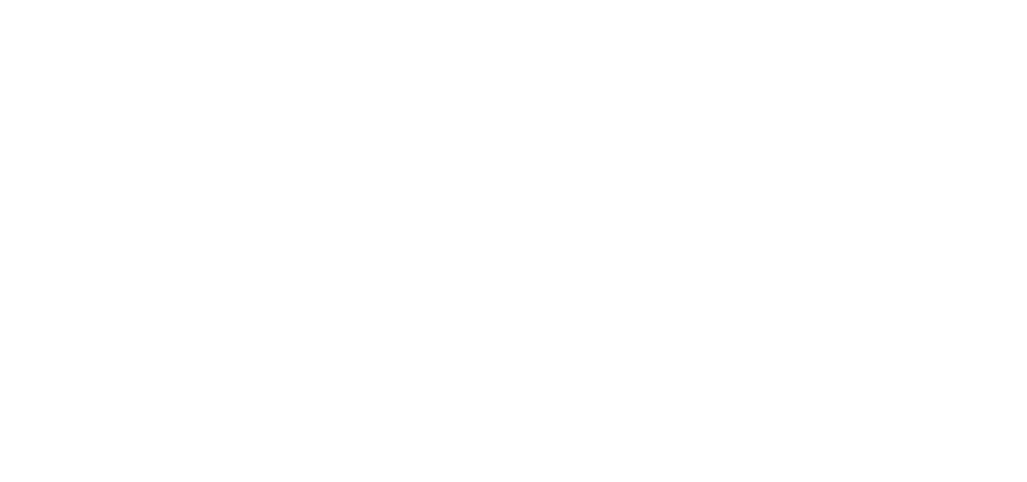
select select "message"
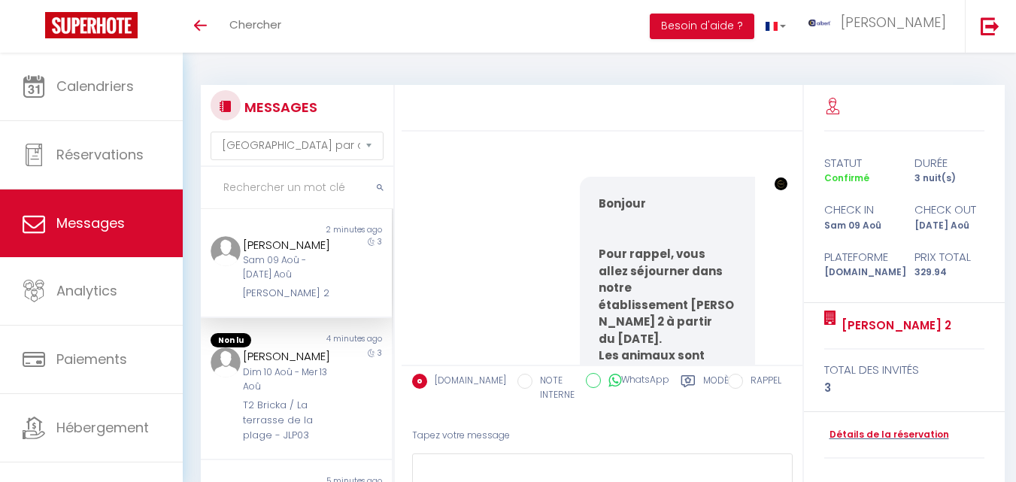
scroll to position [11939, 0]
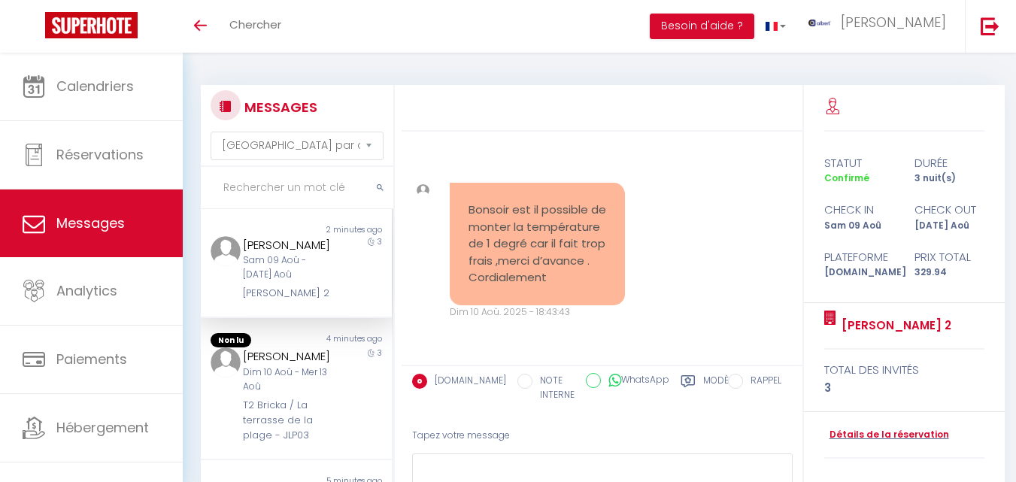
click at [292, 191] on input "text" at bounding box center [297, 188] width 192 height 42
paste input "[PERSON_NAME]"
click at [380, 187] on icon "submit" at bounding box center [380, 187] width 7 height 9
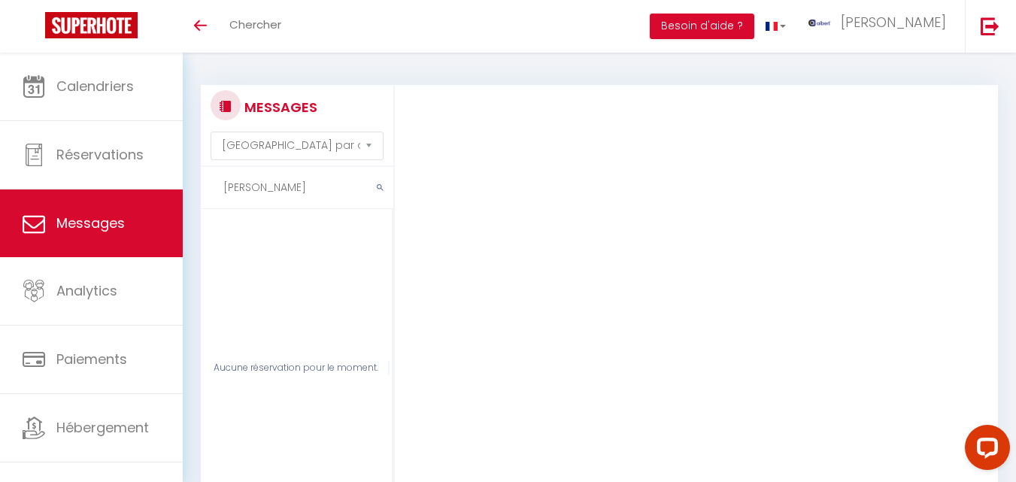
click at [304, 183] on input "[PERSON_NAME]" at bounding box center [297, 188] width 192 height 42
type input "S"
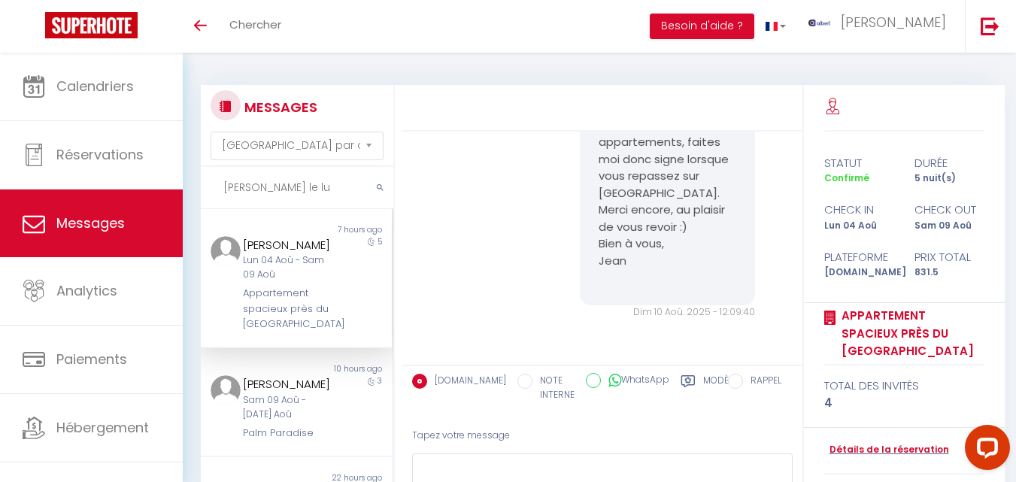
scroll to position [9707, 0]
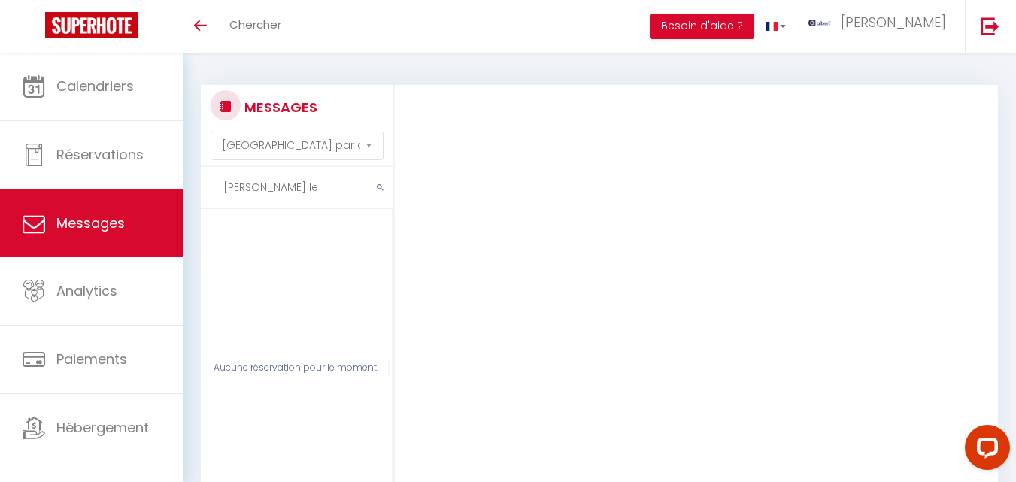
type input "[PERSON_NAME] le"
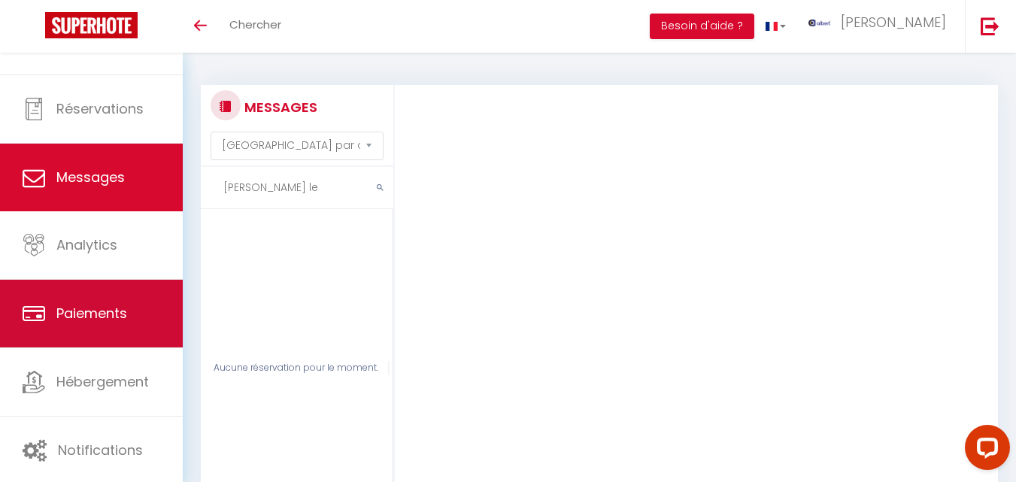
scroll to position [0, 0]
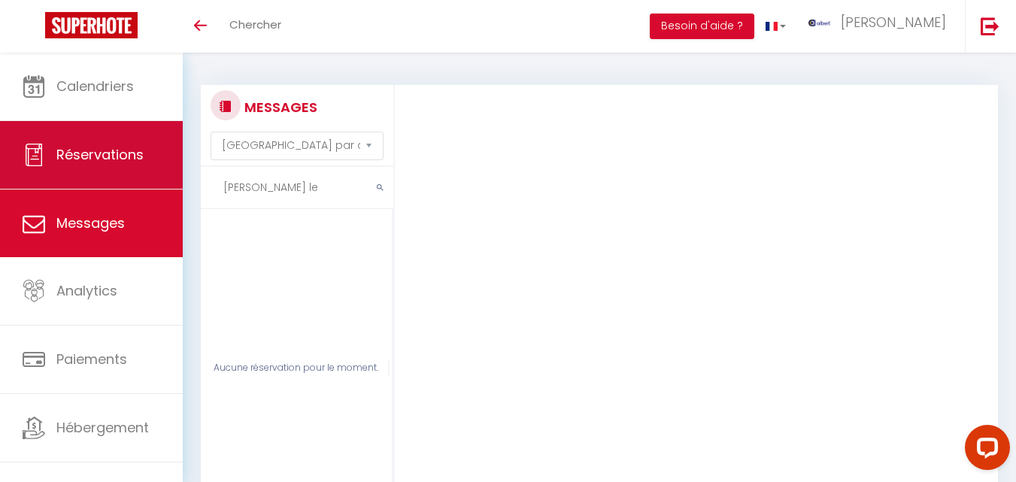
click at [48, 141] on link "Réservations" at bounding box center [91, 155] width 183 height 68
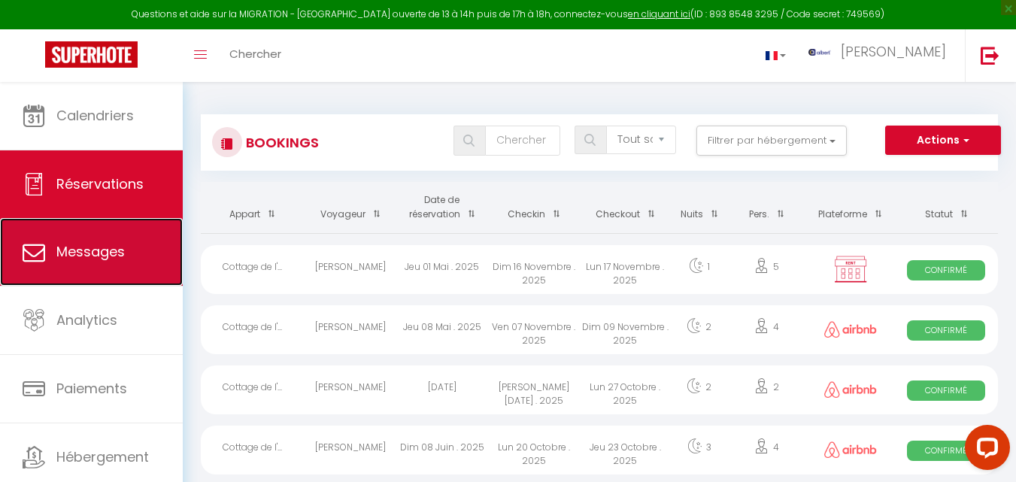
click at [95, 282] on link "Messages" at bounding box center [91, 252] width 183 height 68
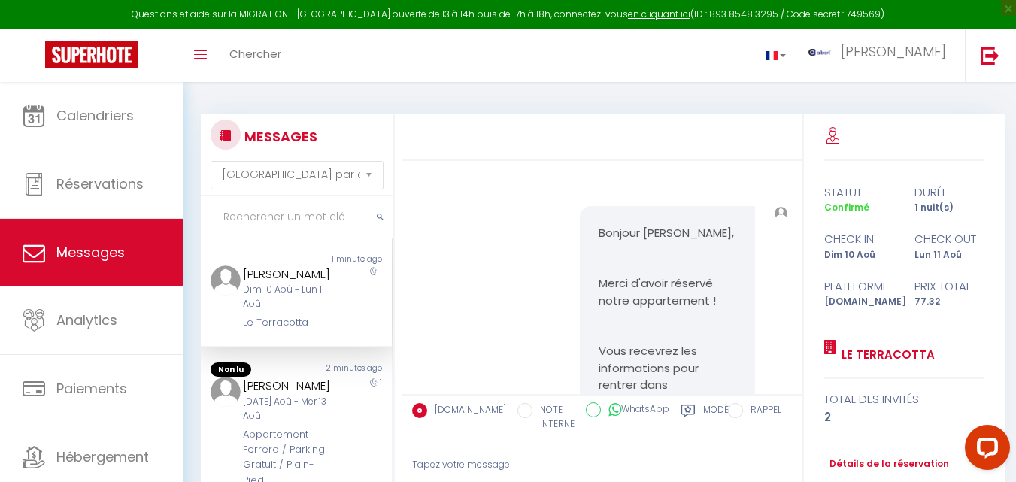
scroll to position [9867, 0]
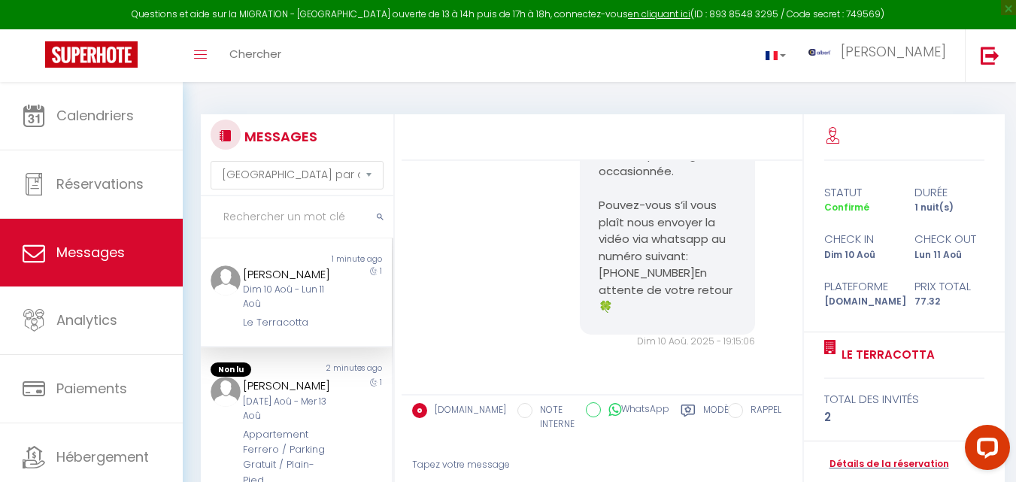
click at [268, 221] on input "text" at bounding box center [297, 217] width 192 height 42
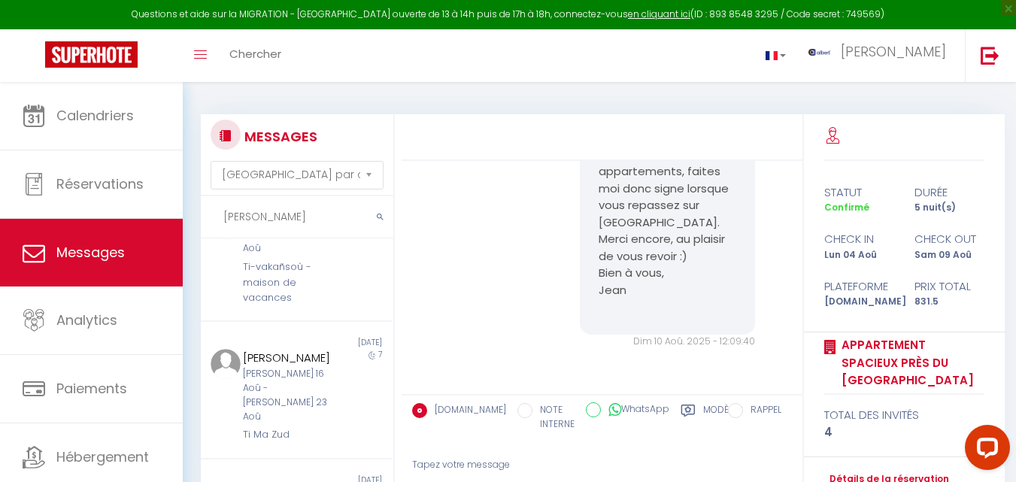
scroll to position [686, 0]
type input "[PERSON_NAME]"
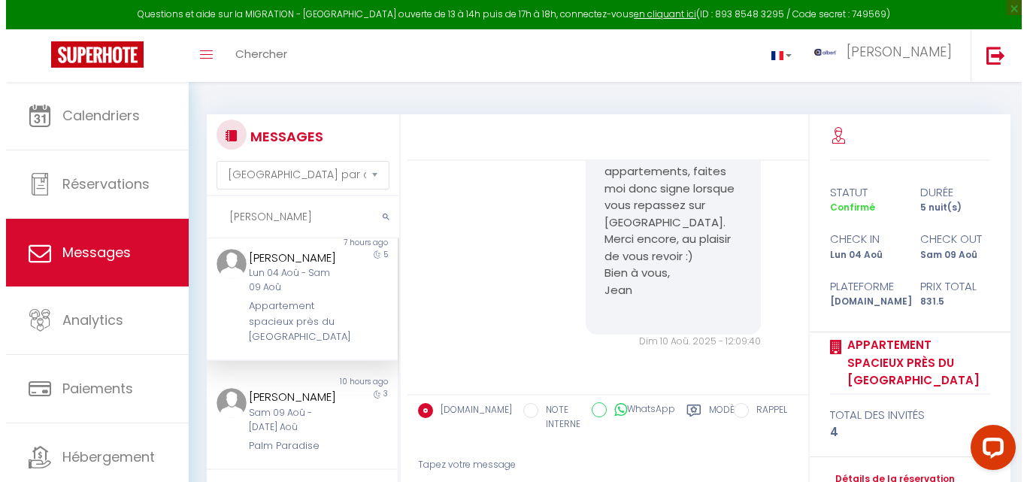
scroll to position [0, 0]
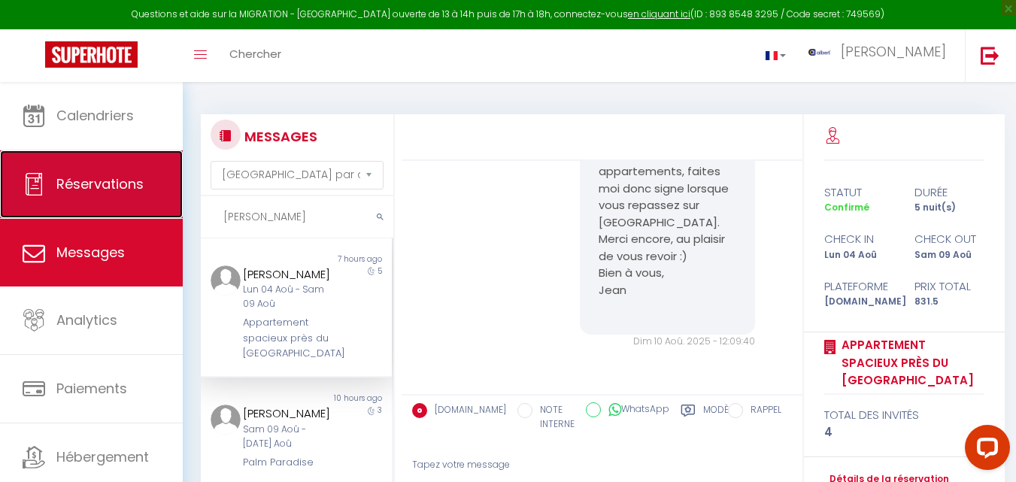
click at [95, 181] on span "Réservations" at bounding box center [99, 183] width 87 height 19
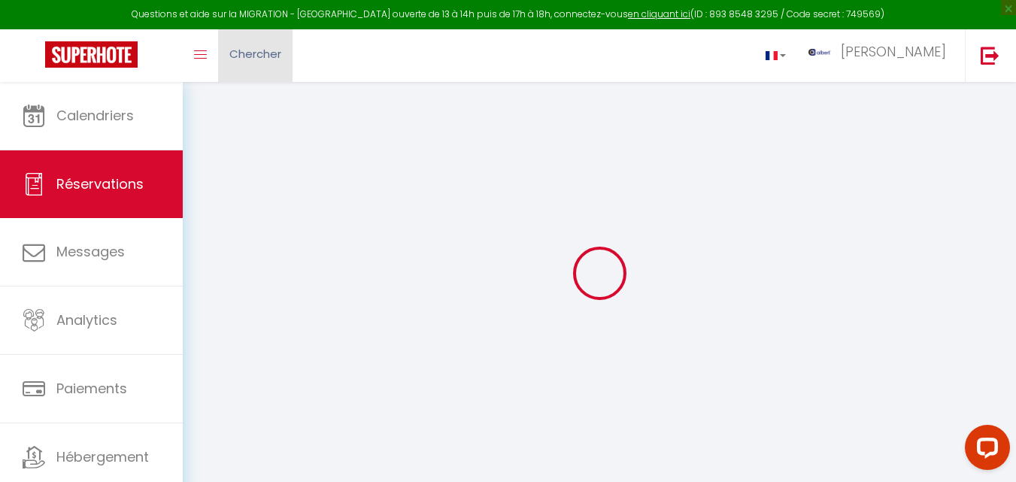
click at [241, 61] on span "Chercher" at bounding box center [255, 54] width 52 height 16
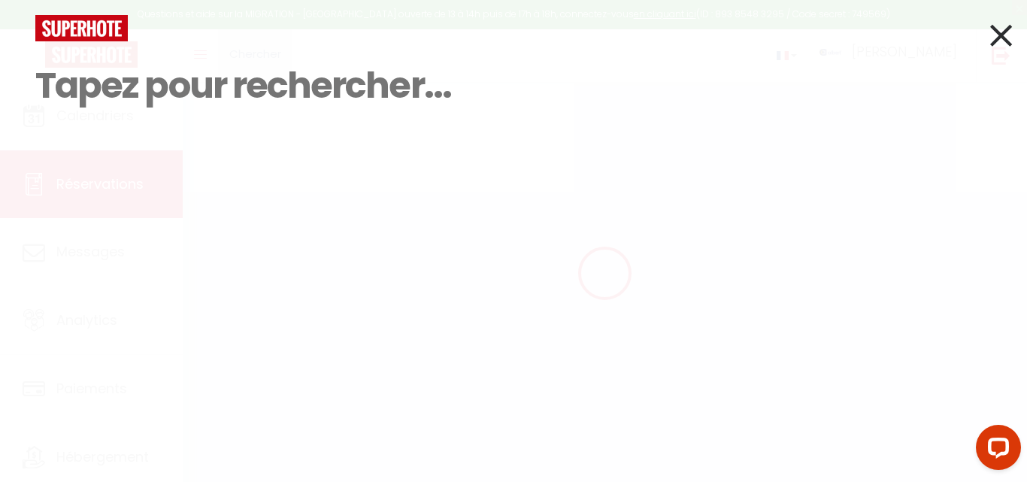
paste input "Saint Michel"
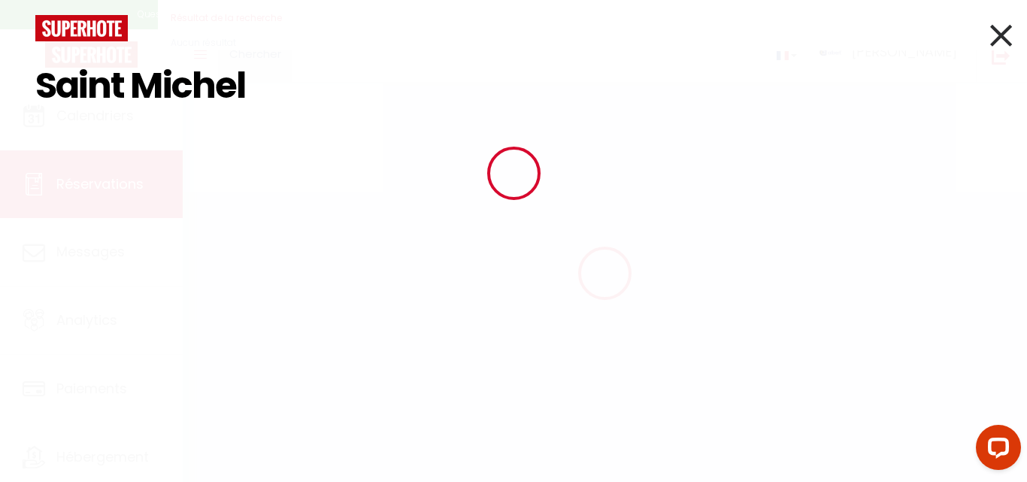
type input "Saint Michel"
click at [241, 61] on div at bounding box center [513, 173] width 1027 height 347
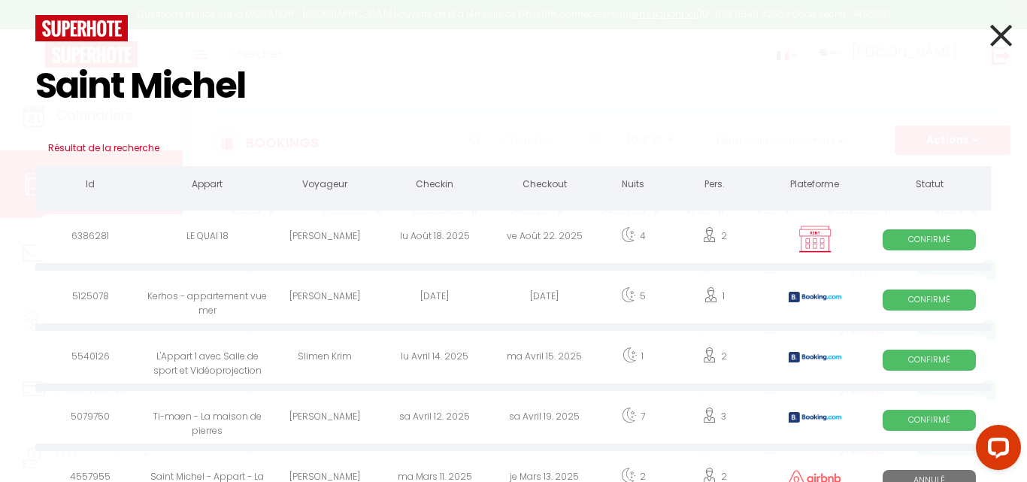
click at [990, 52] on icon at bounding box center [1001, 36] width 22 height 38
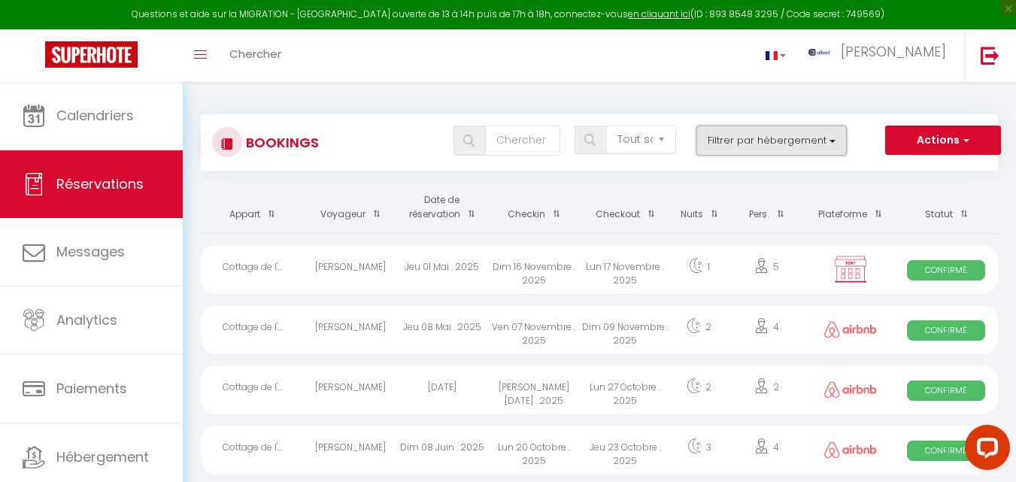
click at [785, 132] on button "Filtrer par hébergement" at bounding box center [771, 141] width 150 height 30
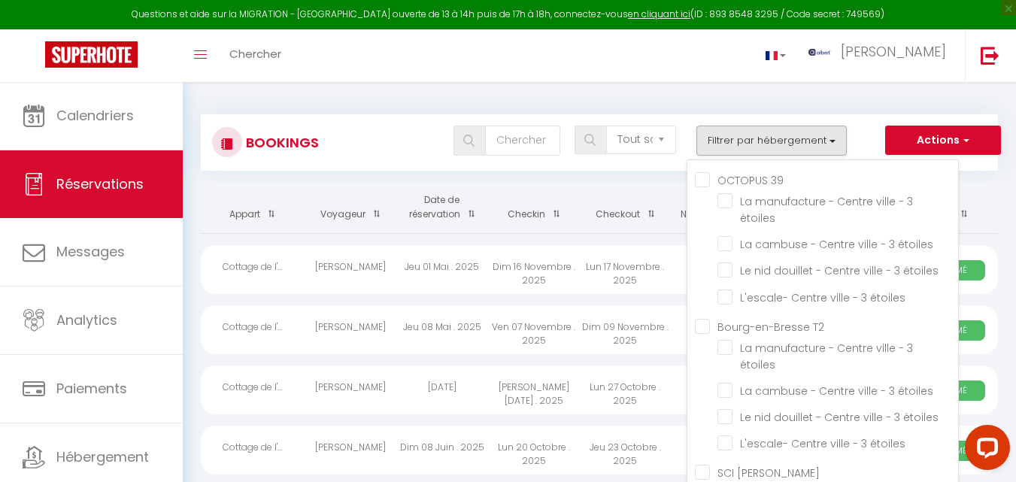
scroll to position [15097, 0]
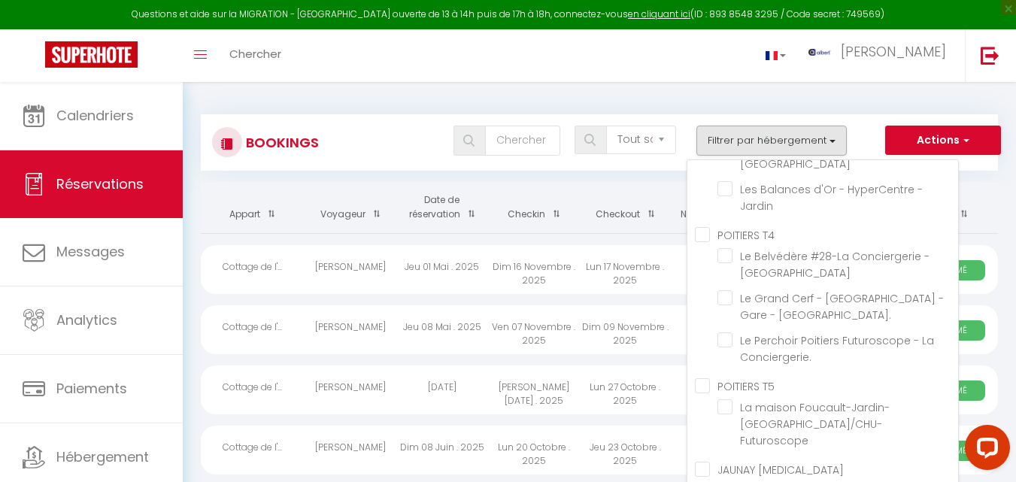
click at [510, 45] on div "Toggle menubar Chercher BUTTON albert Paramètres" at bounding box center [556, 55] width 895 height 53
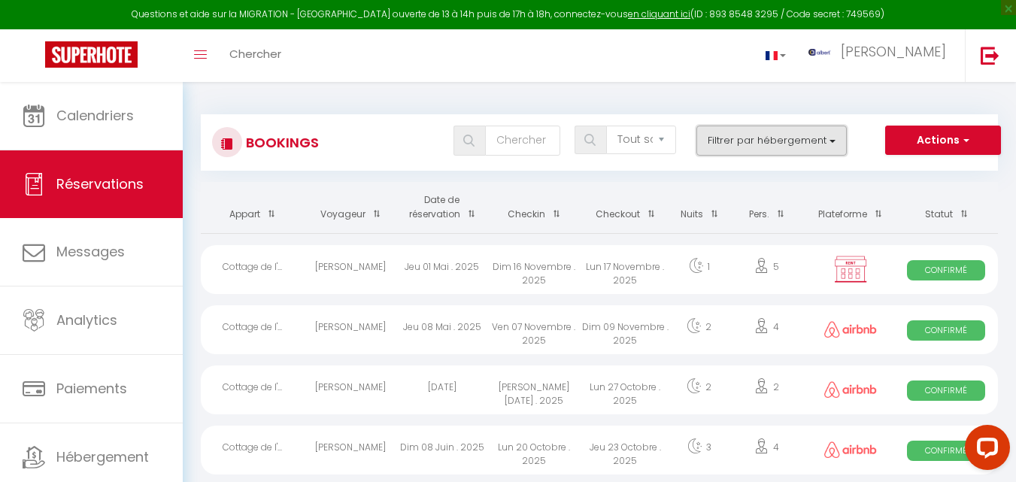
click at [774, 145] on button "Filtrer par hébergement" at bounding box center [771, 141] width 150 height 30
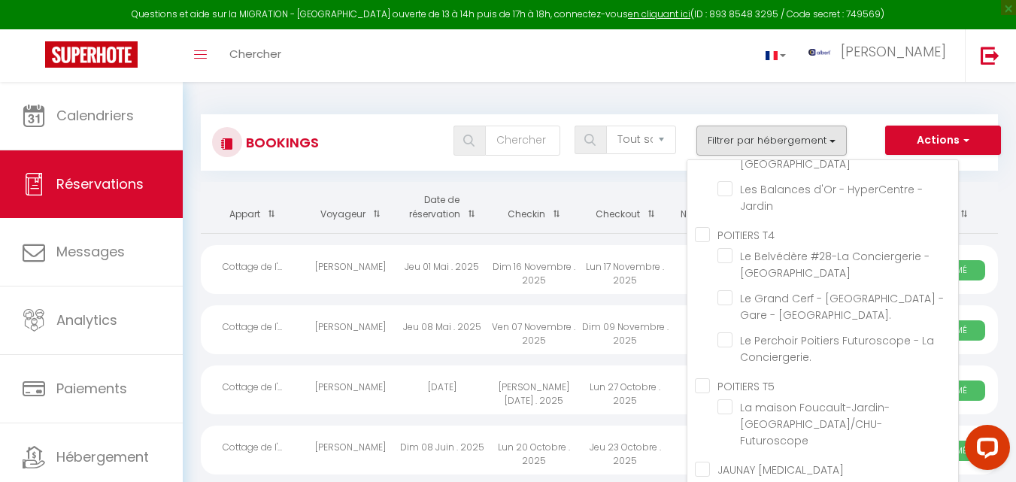
click at [729, 58] on div "Toggle menubar Chercher BUTTON albert Paramètres" at bounding box center [556, 55] width 895 height 53
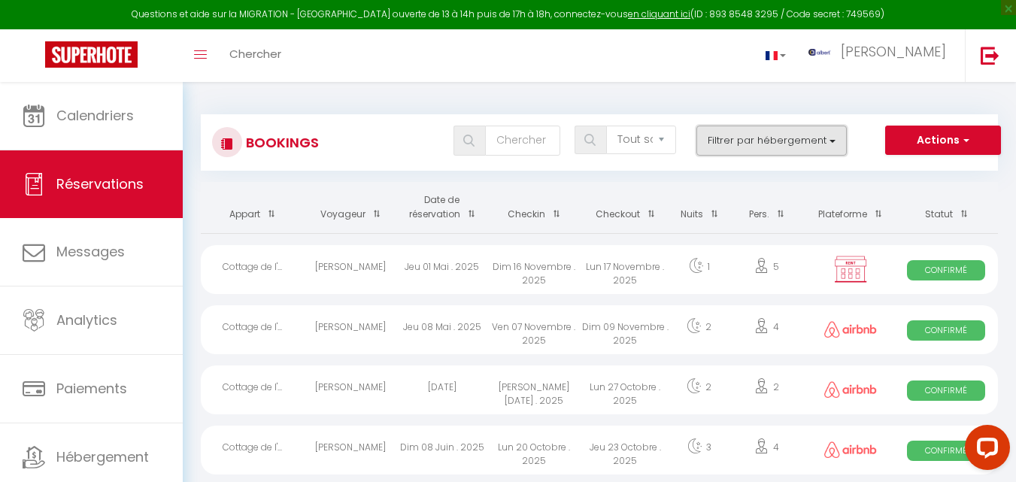
click at [768, 139] on button "Filtrer par hébergement" at bounding box center [771, 141] width 150 height 30
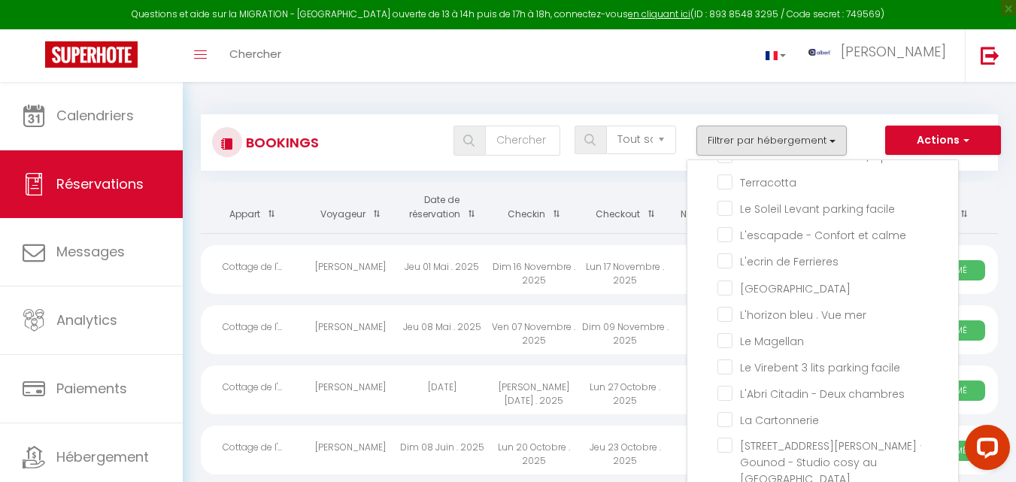
scroll to position [1794, 0]
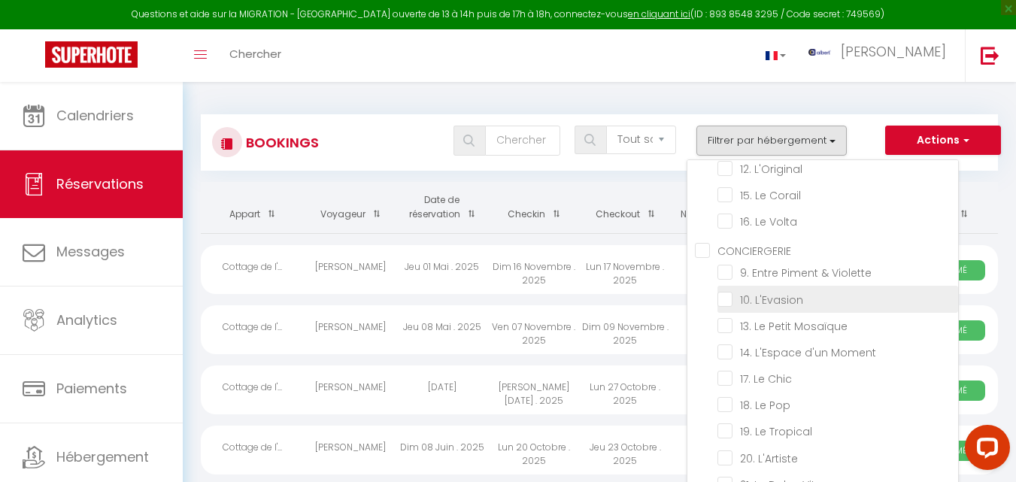
click at [724, 305] on input "10. L'Evasion" at bounding box center [837, 297] width 241 height 15
checkbox input "true"
checkbox input "false"
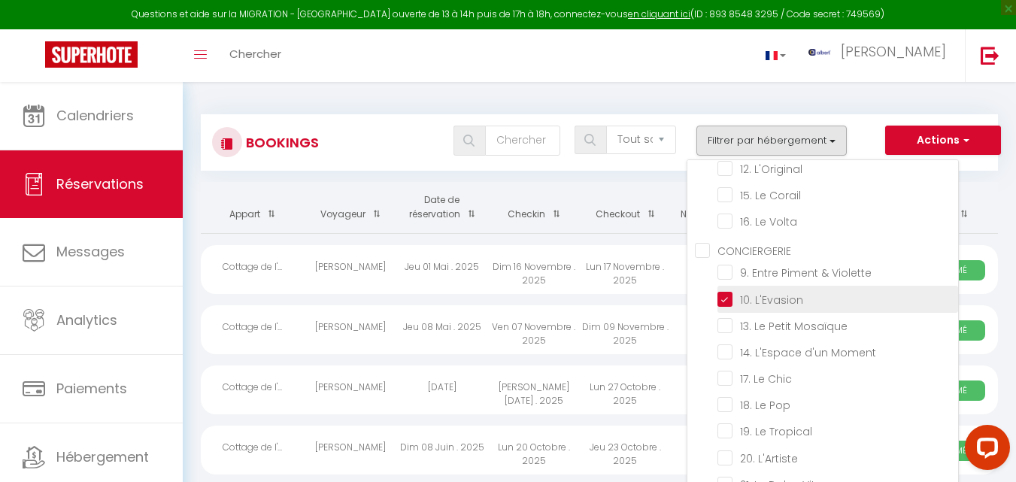
checkbox input "false"
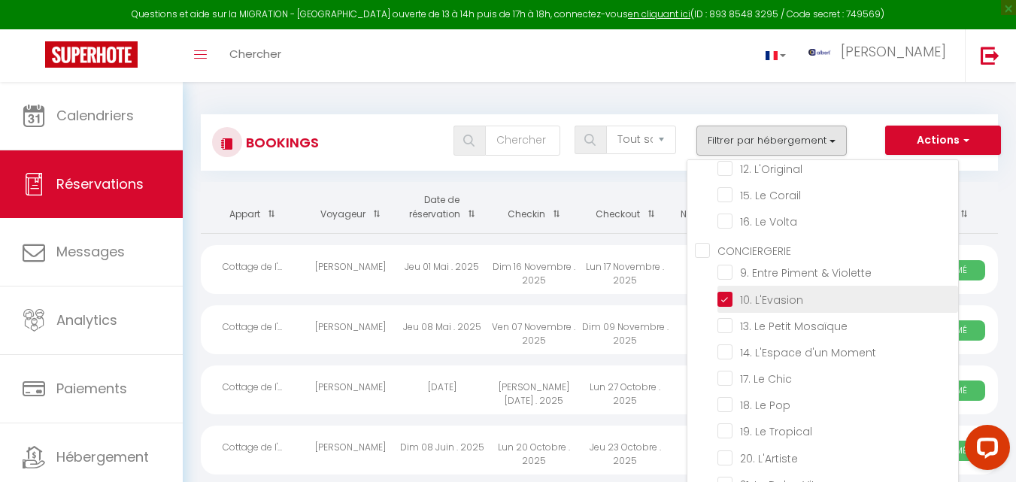
checkbox input "false"
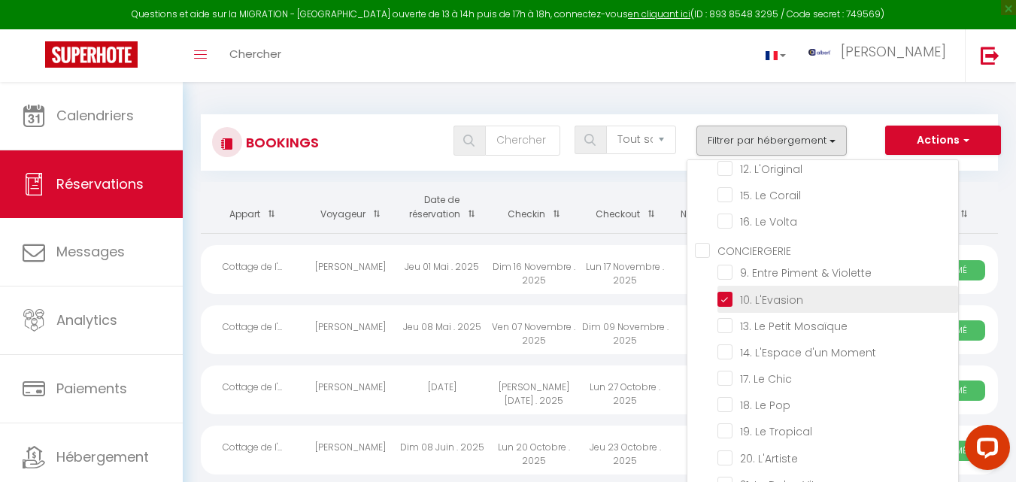
checkbox input "false"
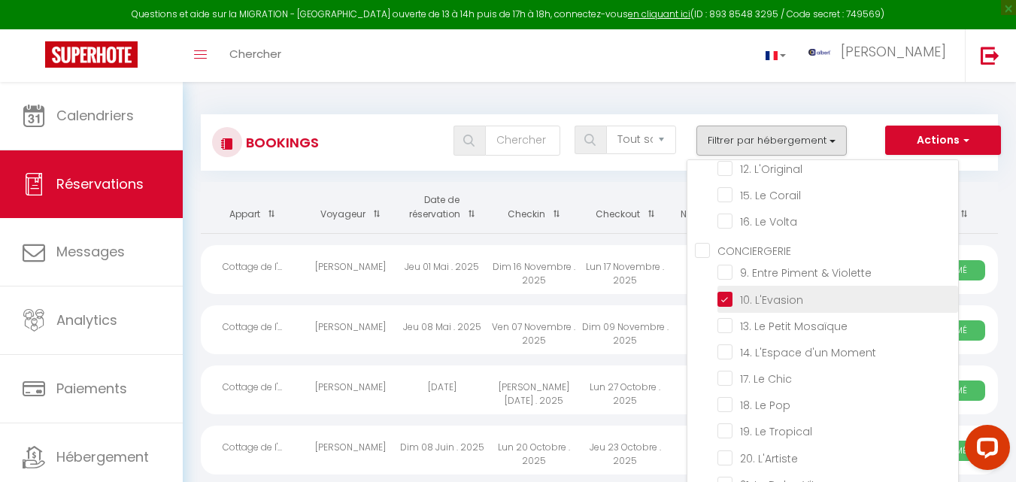
checkbox input "false"
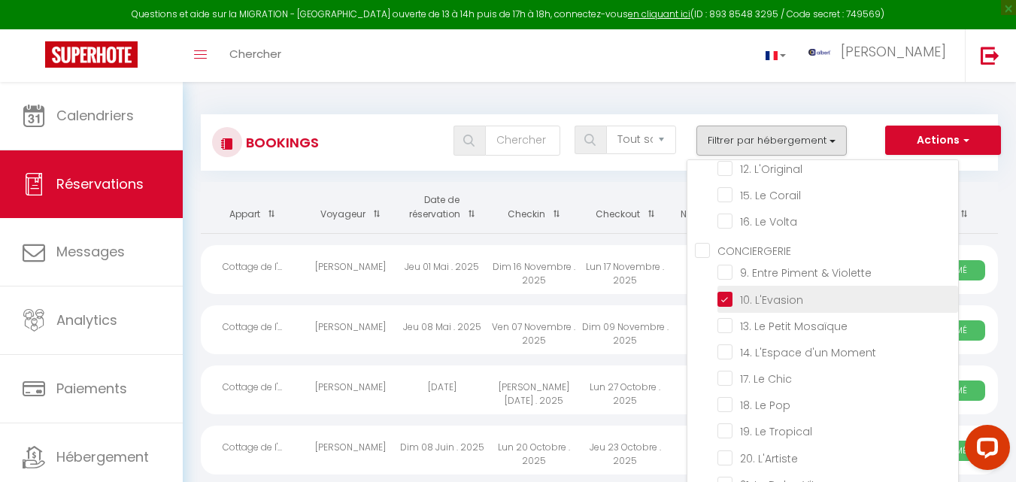
checkbox input "false"
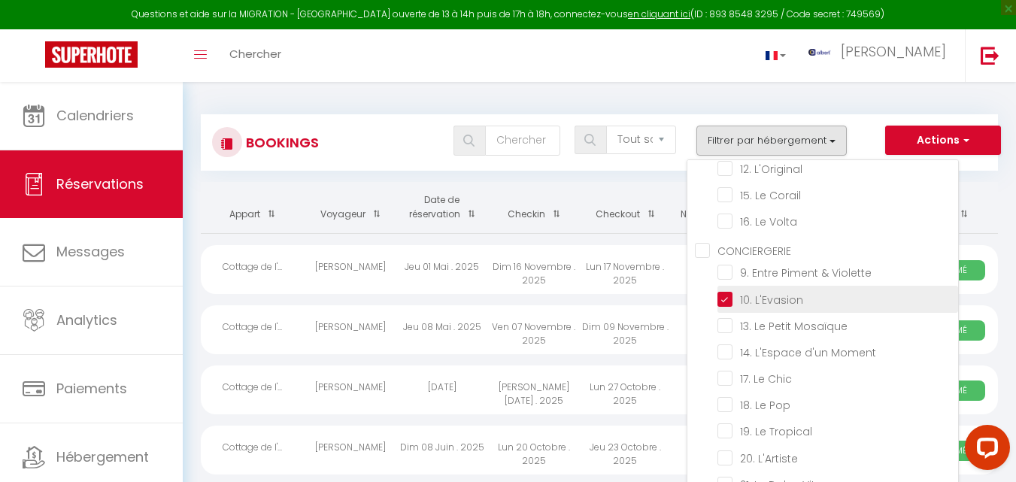
checkbox input "false"
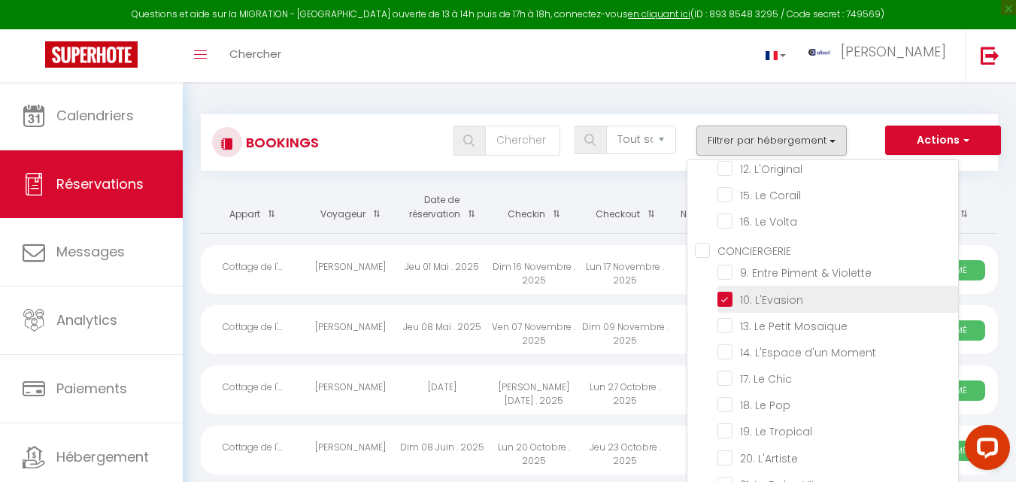
checkbox input "false"
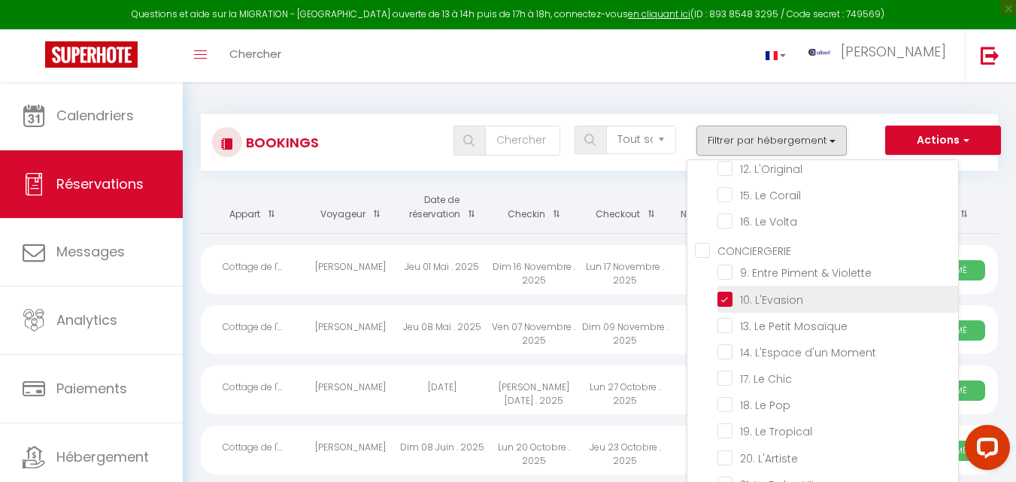
checkbox input "false"
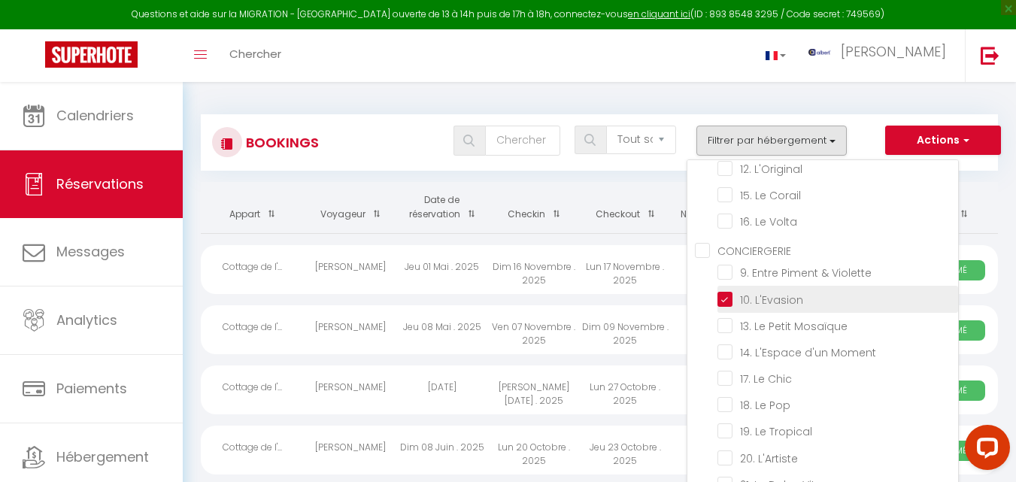
checkbox input "false"
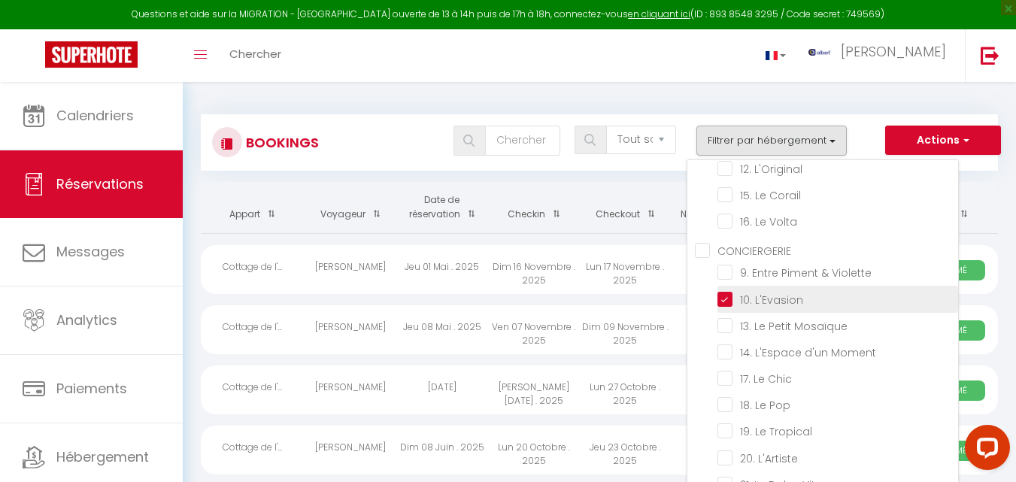
checkbox input "false"
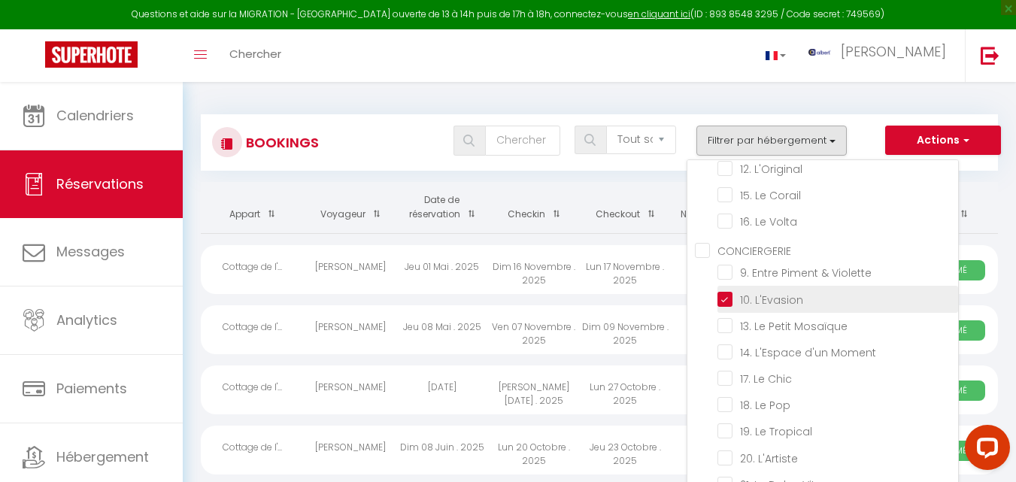
checkbox input "false"
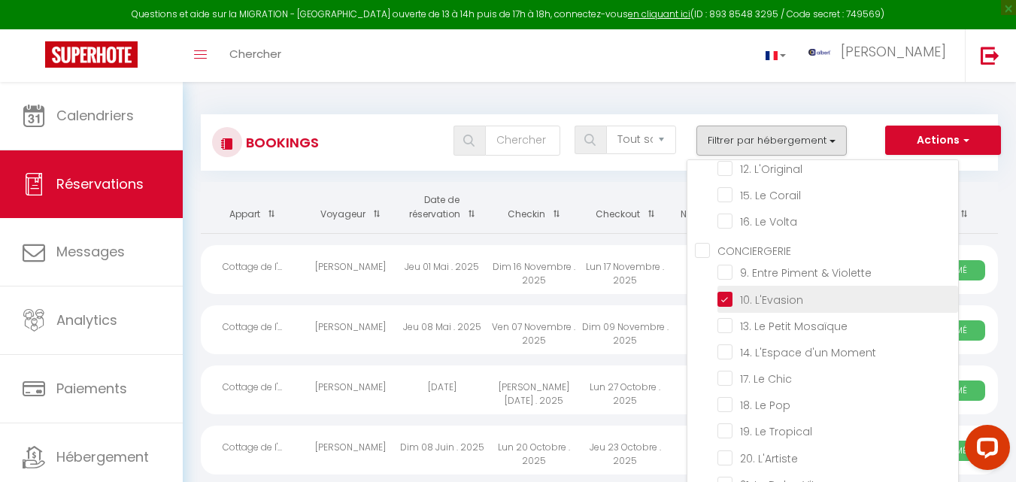
checkbox input "false"
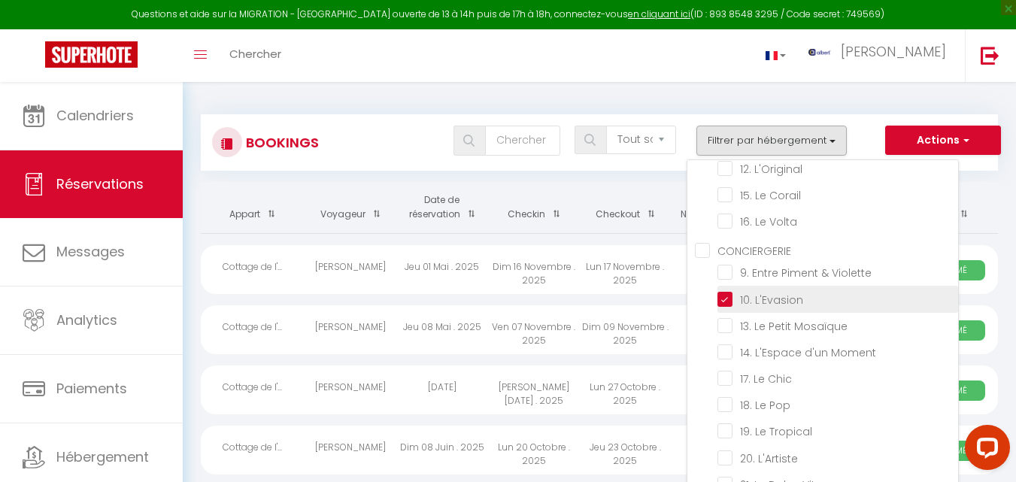
checkbox input "false"
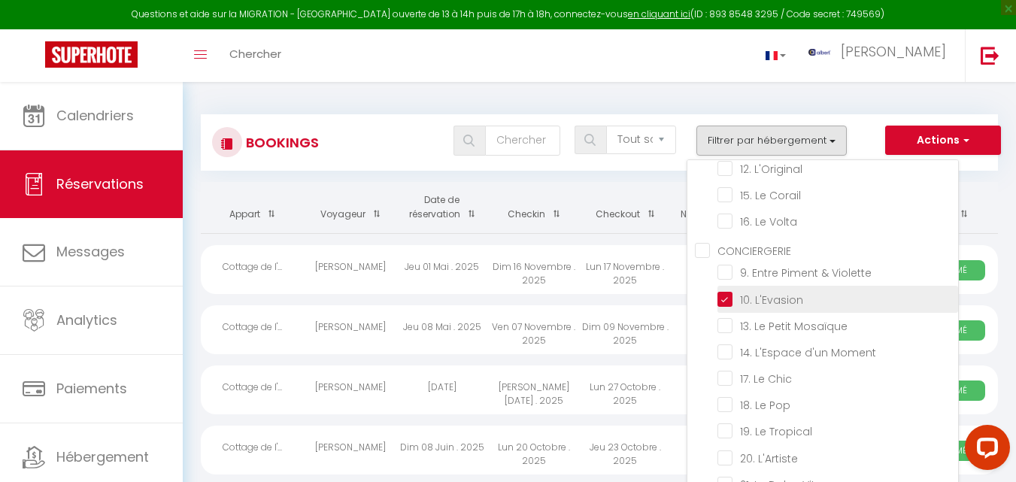
checkbox input "false"
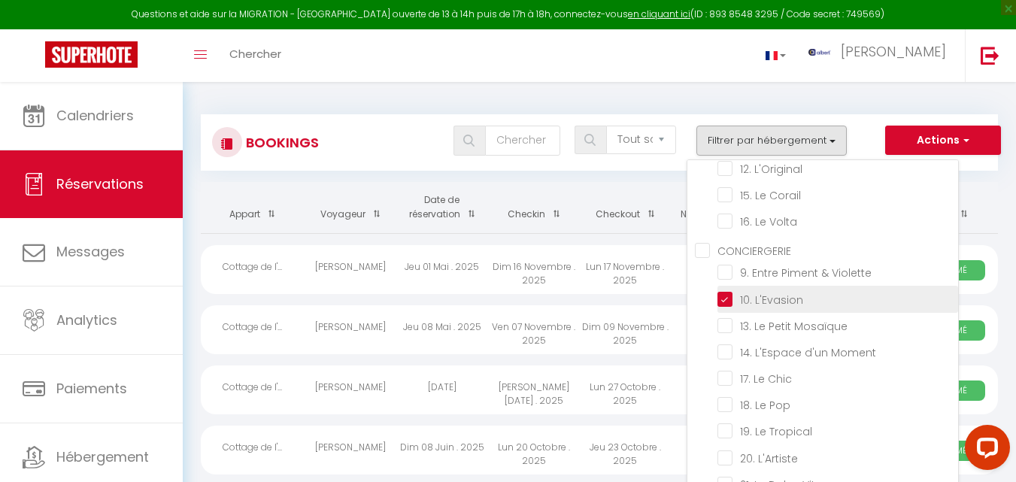
checkbox input "false"
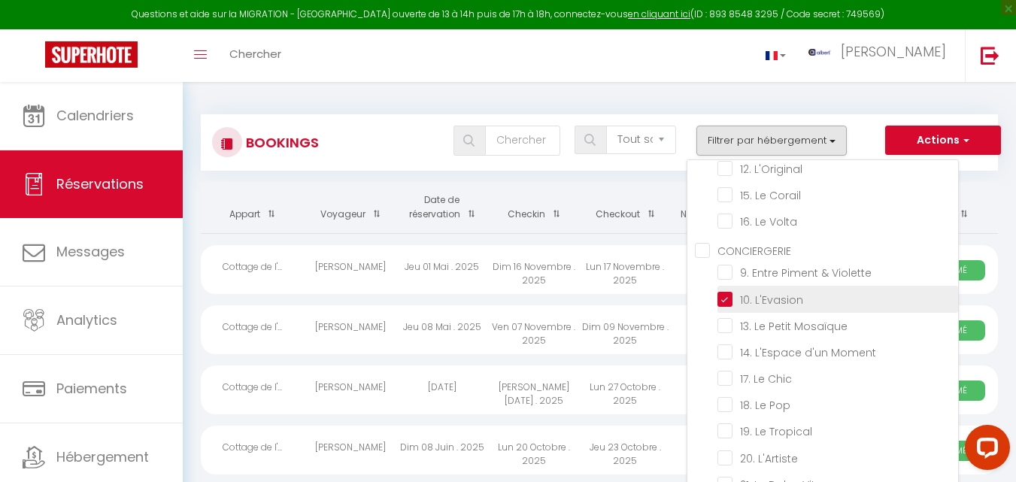
checkbox input "false"
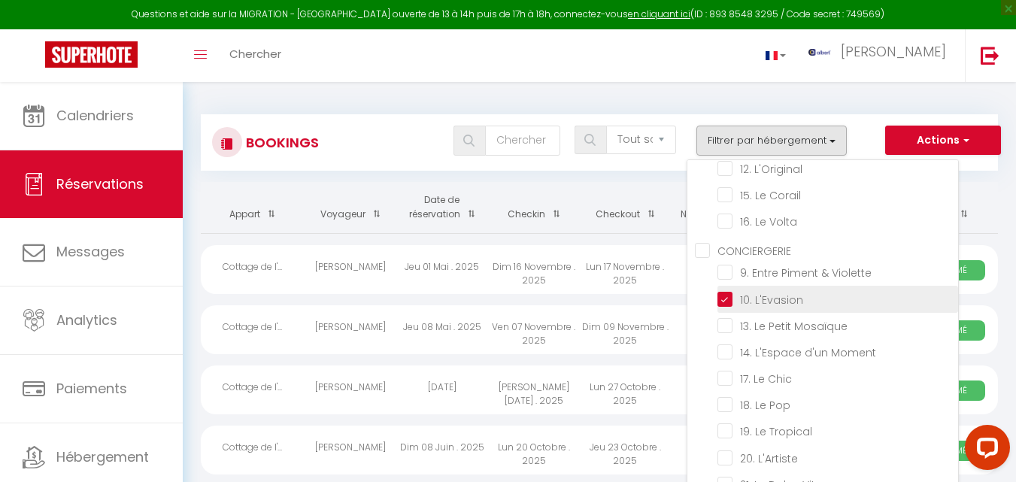
checkbox input "false"
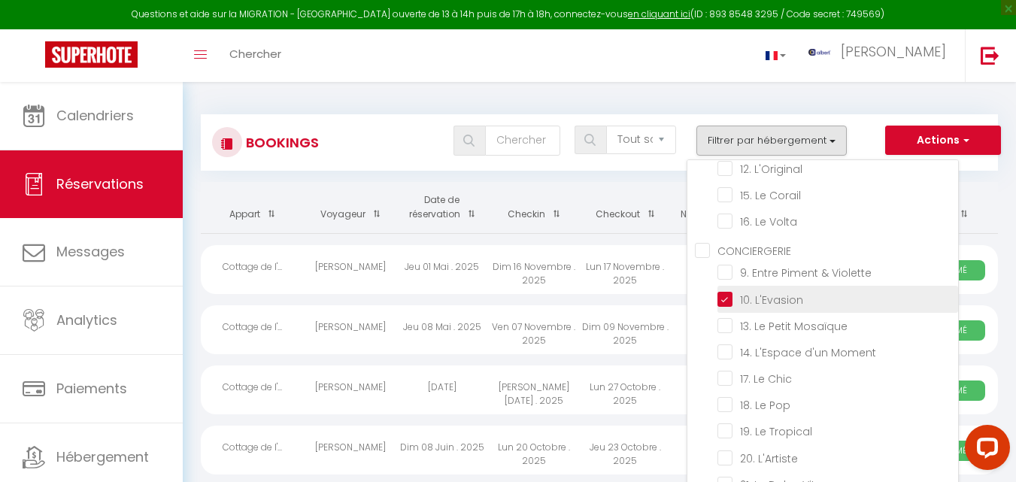
checkbox input "false"
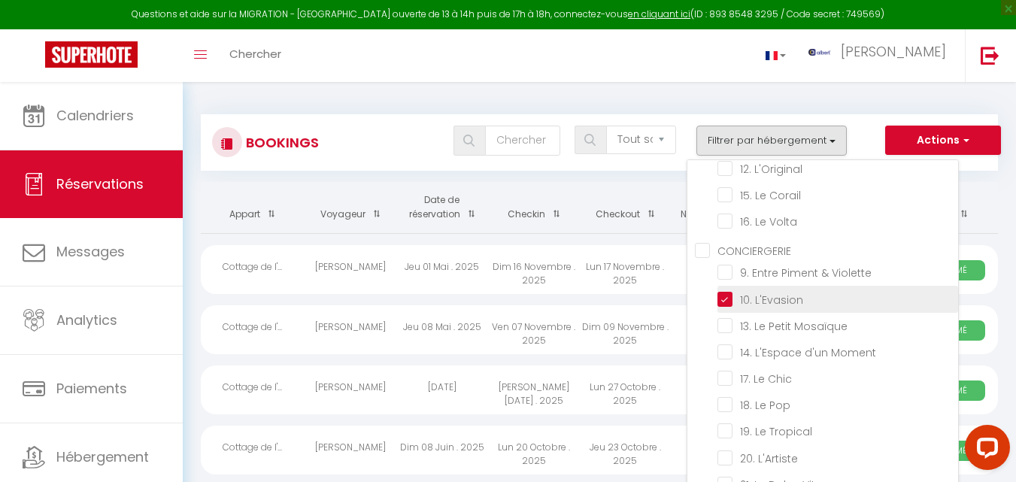
checkbox input "false"
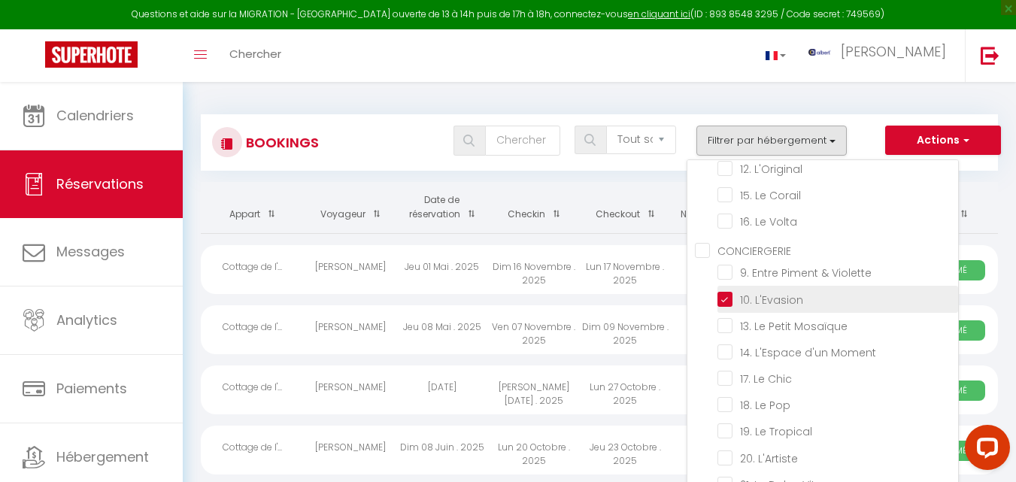
checkbox input "false"
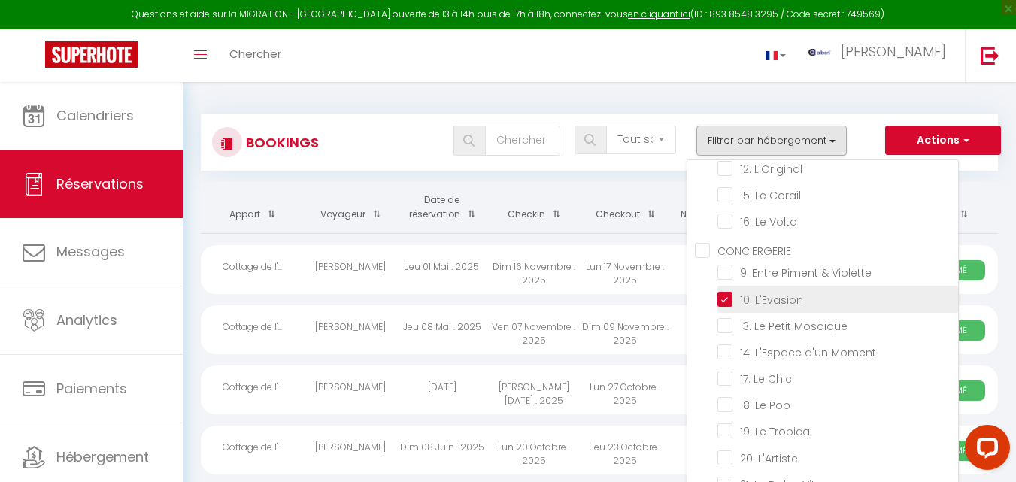
checkbox input "false"
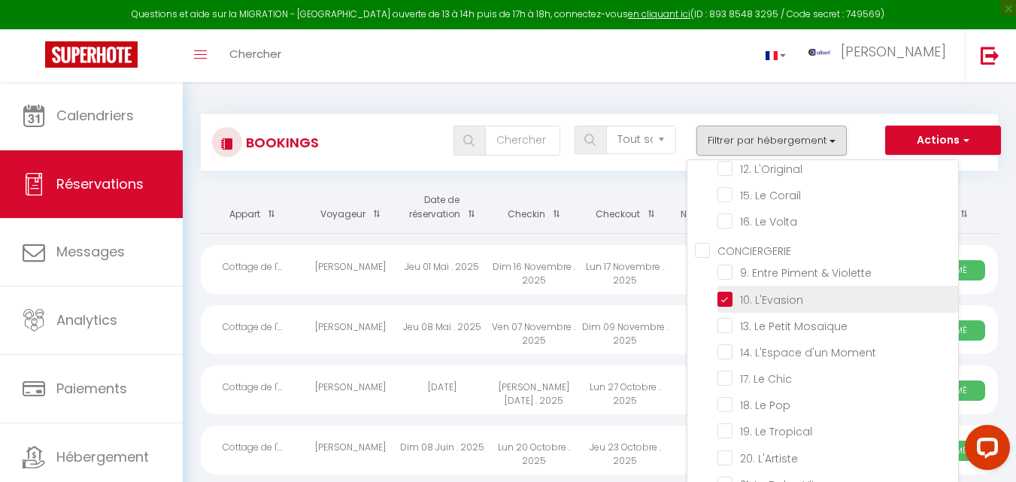
checkbox input "false"
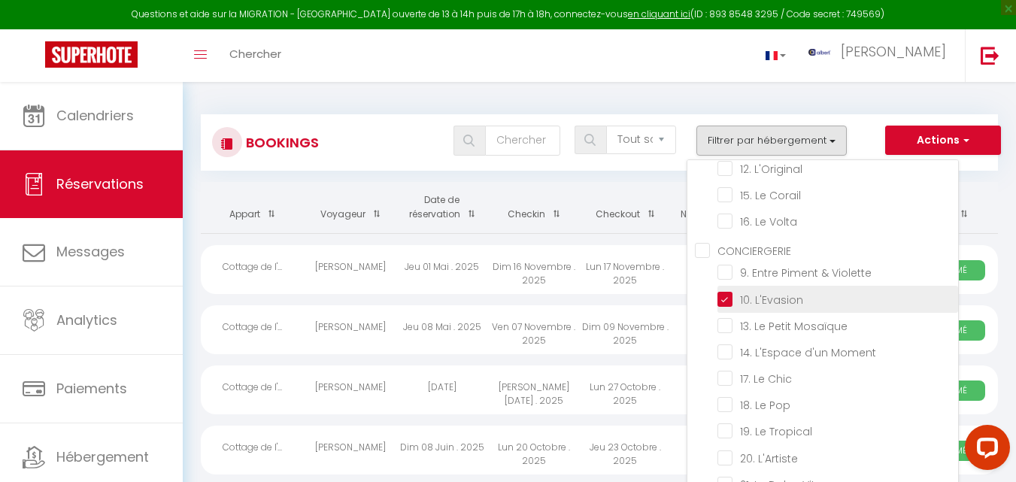
checkbox input "false"
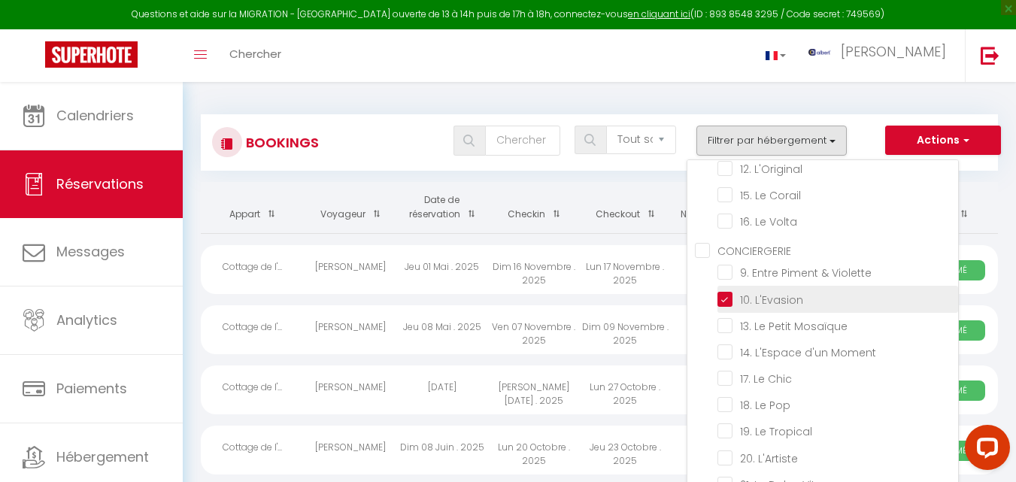
checkbox input "false"
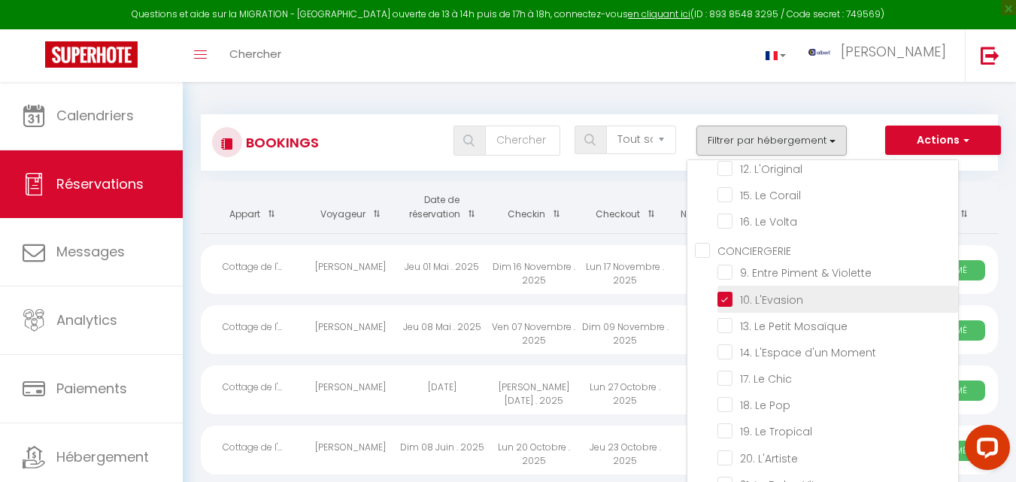
checkbox input "false"
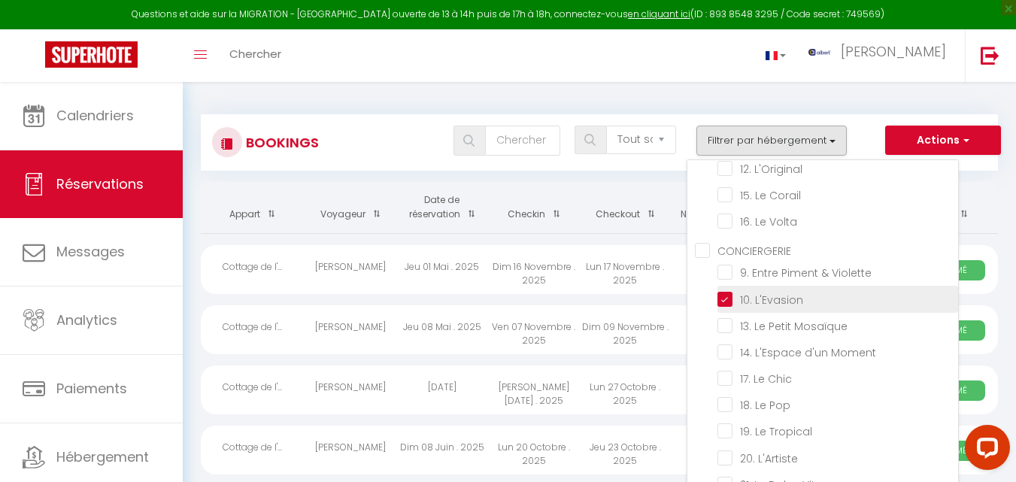
checkbox input "false"
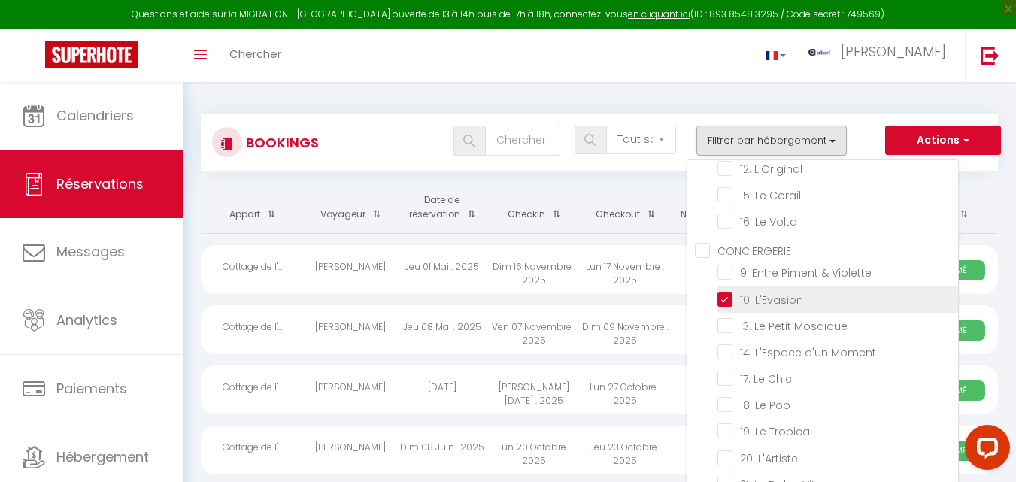
checkbox input "false"
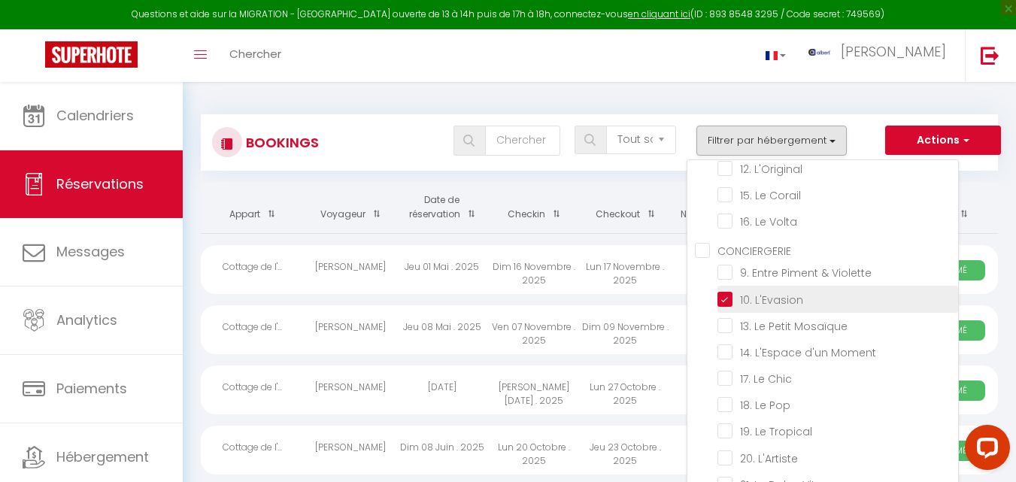
checkbox input "false"
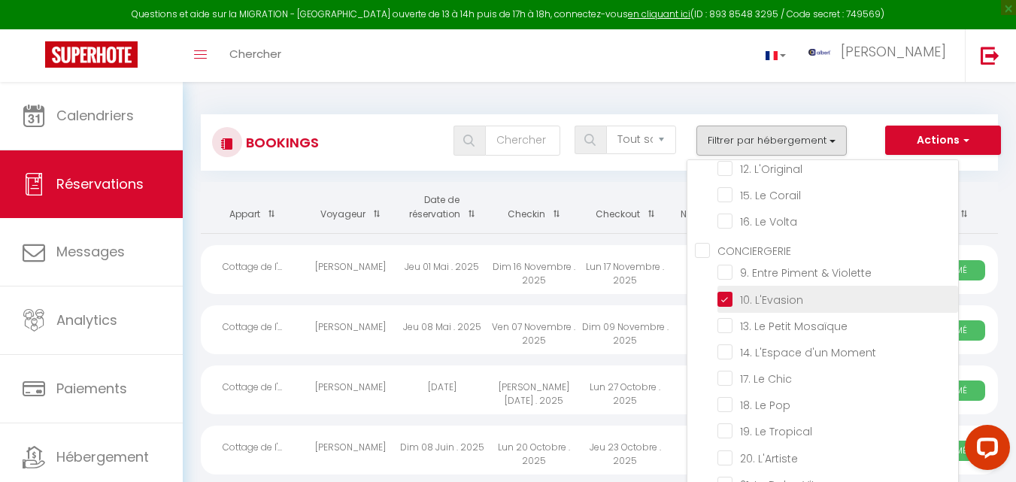
checkbox input "false"
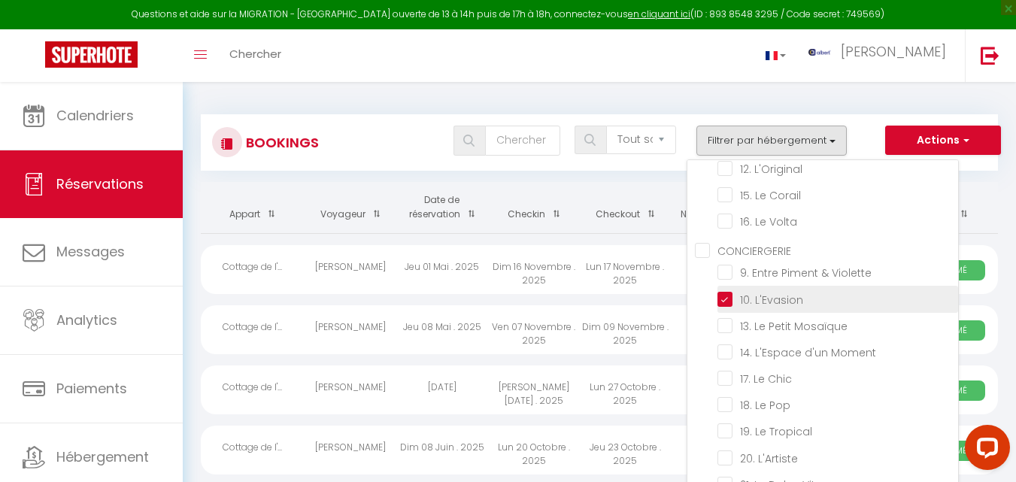
checkbox input "false"
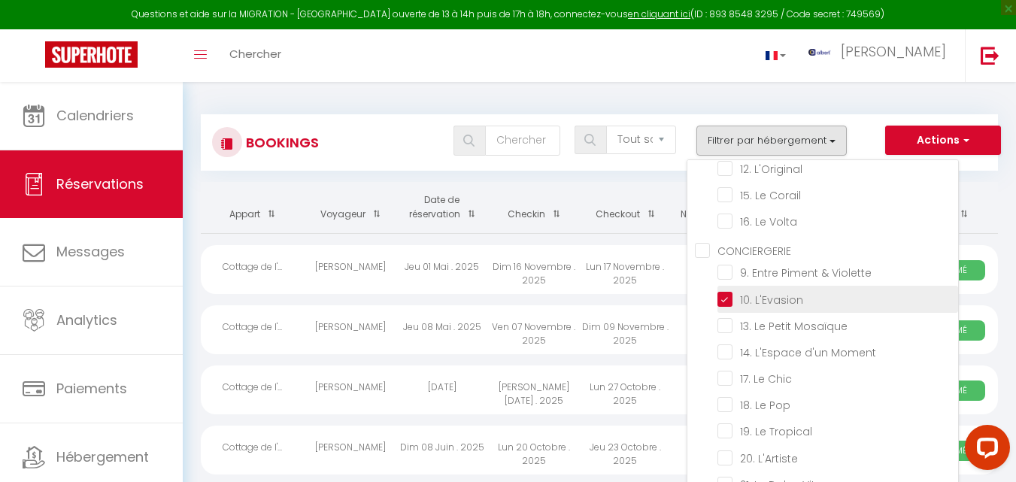
checkbox input "false"
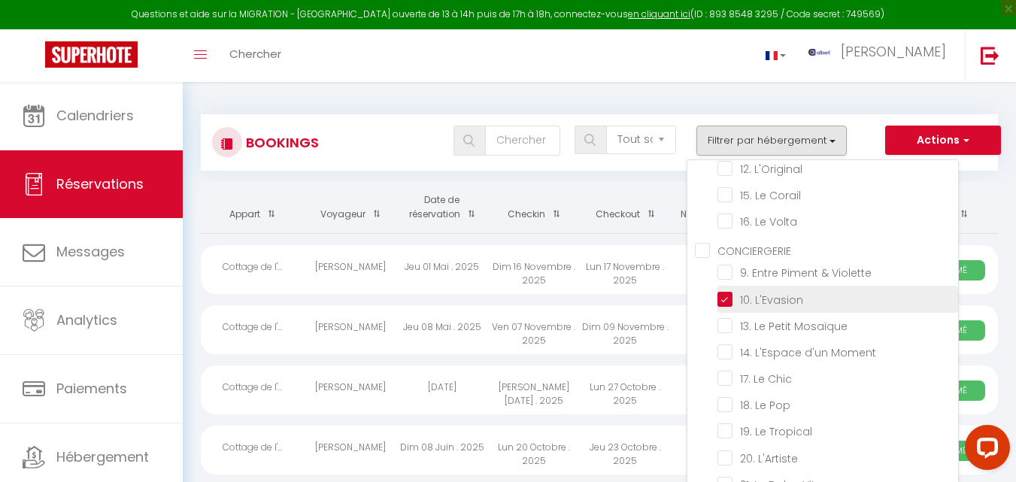
checkbox input "false"
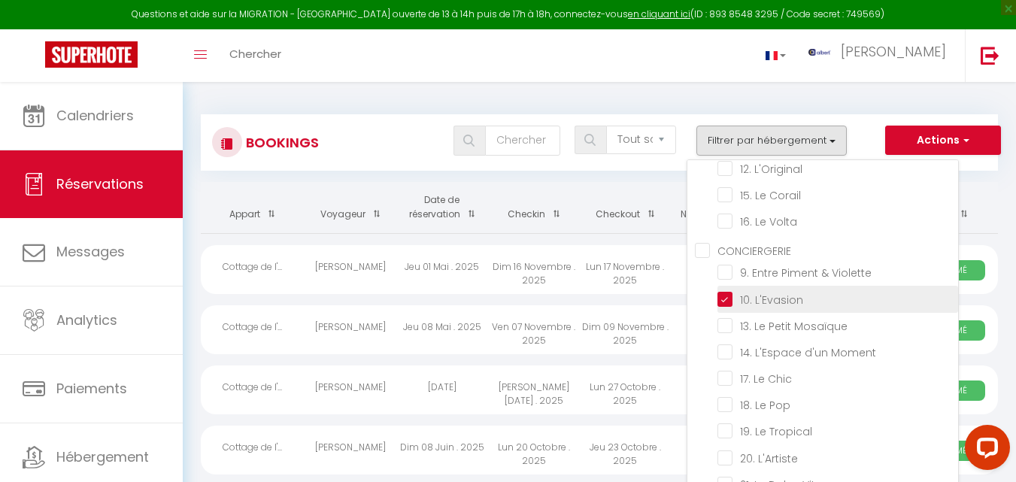
checkbox input "false"
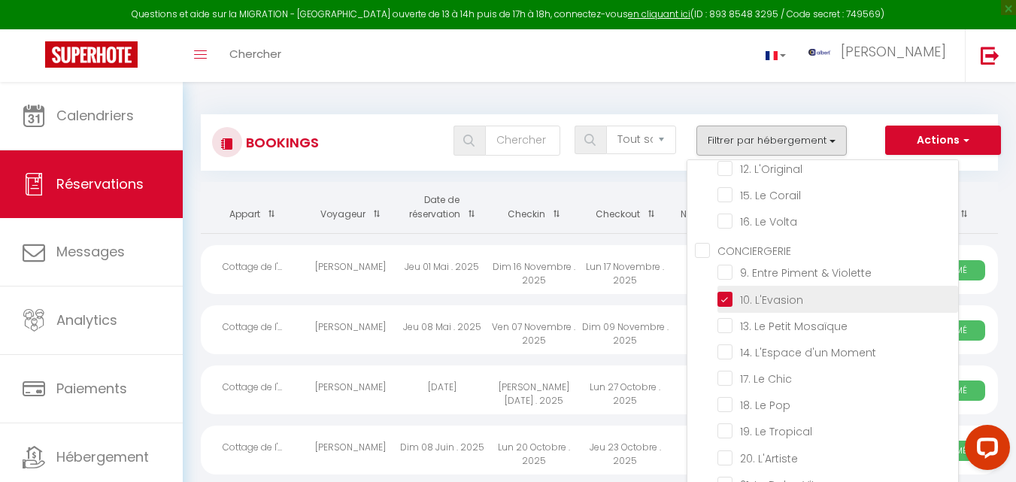
checkbox input "false"
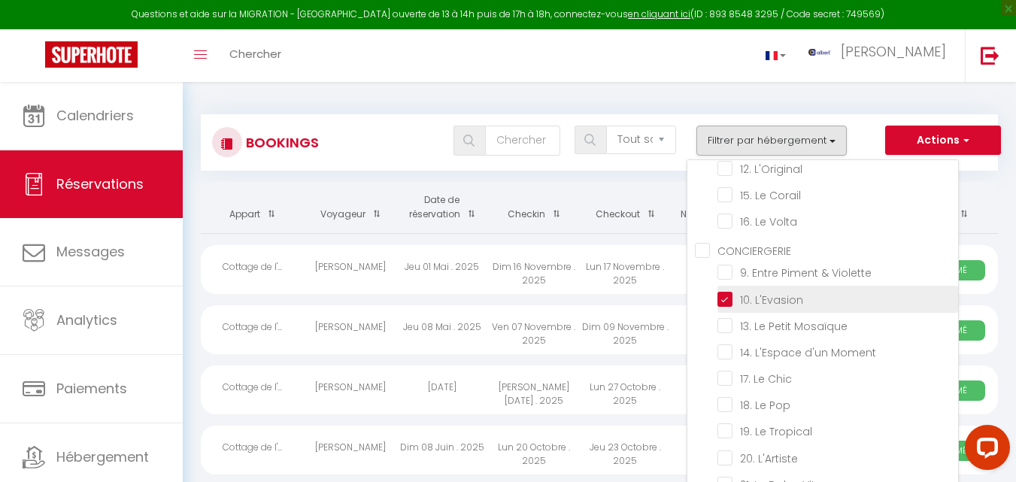
checkbox input "false"
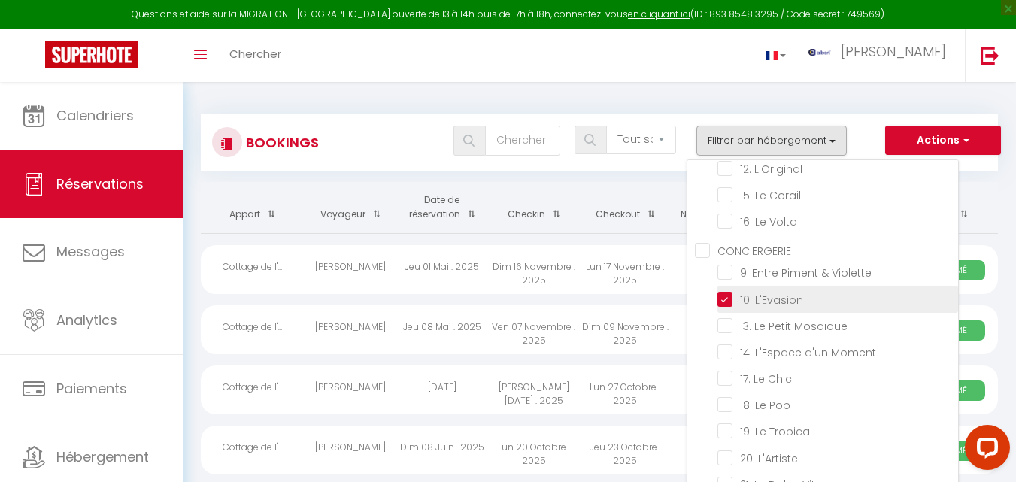
checkbox input "false"
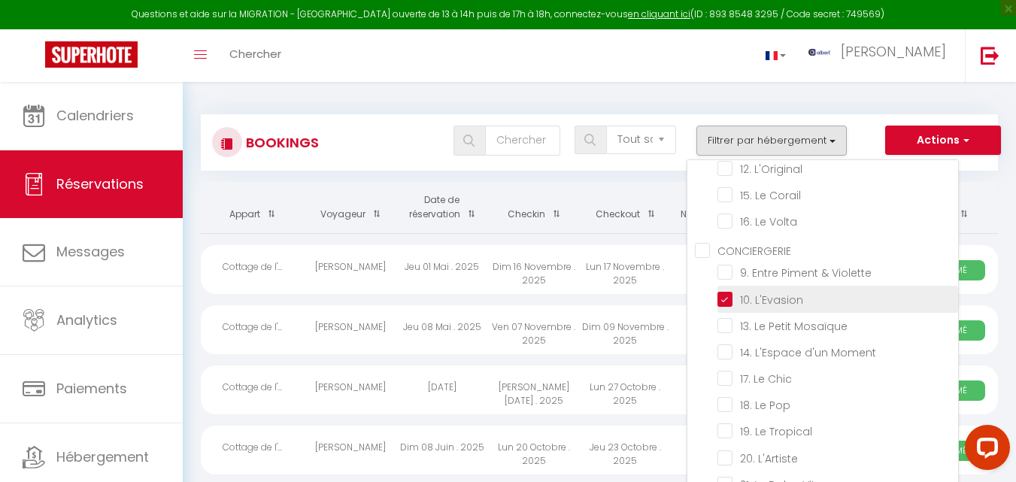
checkbox input "false"
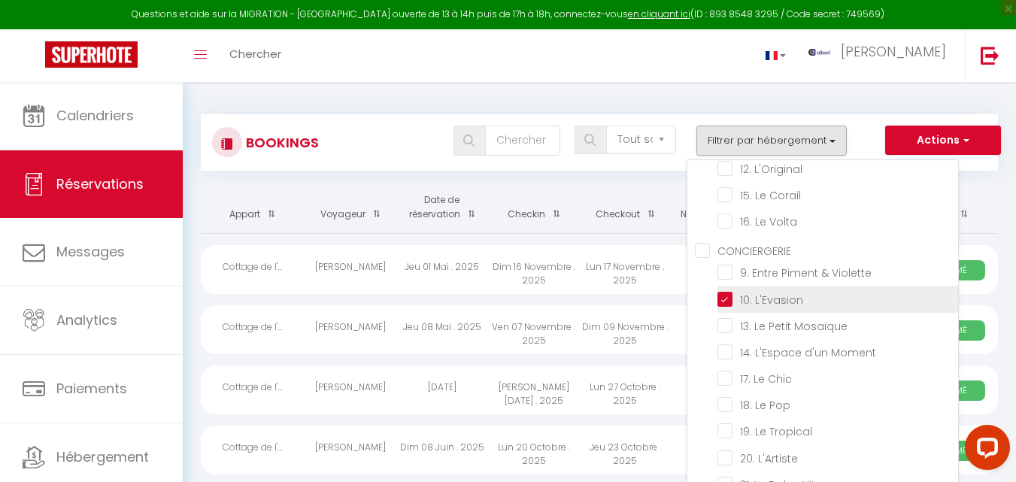
checkbox input "false"
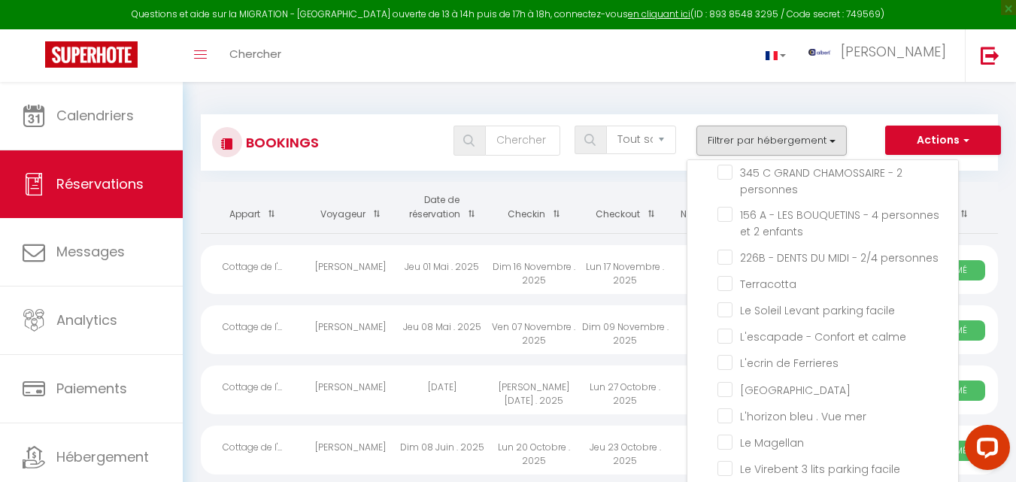
scroll to position [37254, 0]
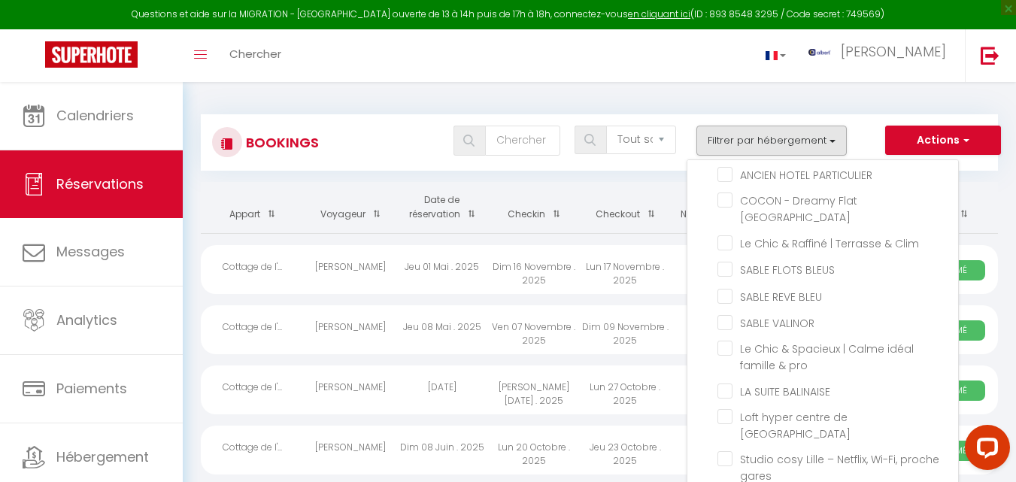
click at [395, 102] on div "Bookings Tous les statuts Annulé Confirmé Non Confirmé Tout sauf annulé No Show…" at bounding box center [599, 135] width 797 height 71
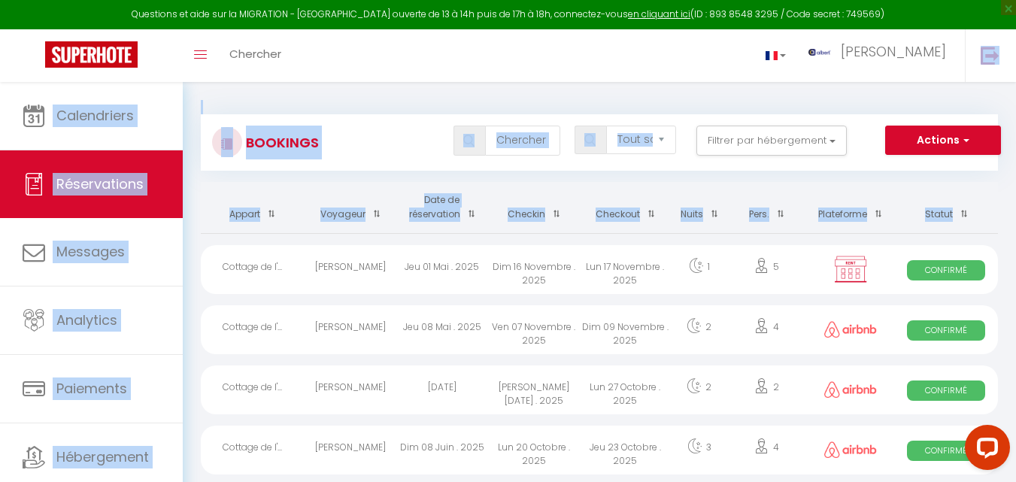
drag, startPoint x: 643, startPoint y: 235, endPoint x: 620, endPoint y: 51, distance: 184.9
click at [613, 57] on div "Toggle menubar Chercher BUTTON albert Paramètres" at bounding box center [556, 55] width 895 height 53
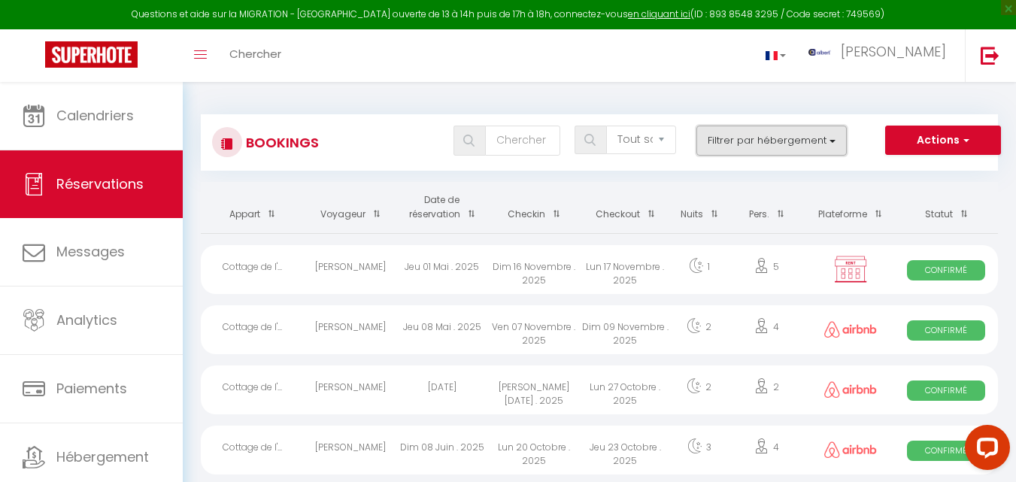
click at [751, 132] on button "Filtrer par hébergement" at bounding box center [771, 141] width 150 height 30
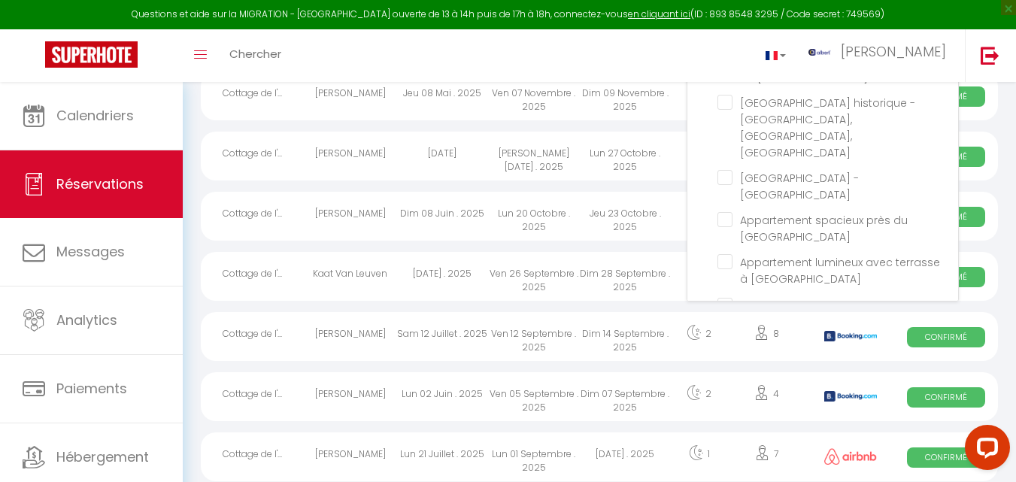
scroll to position [1794, 0]
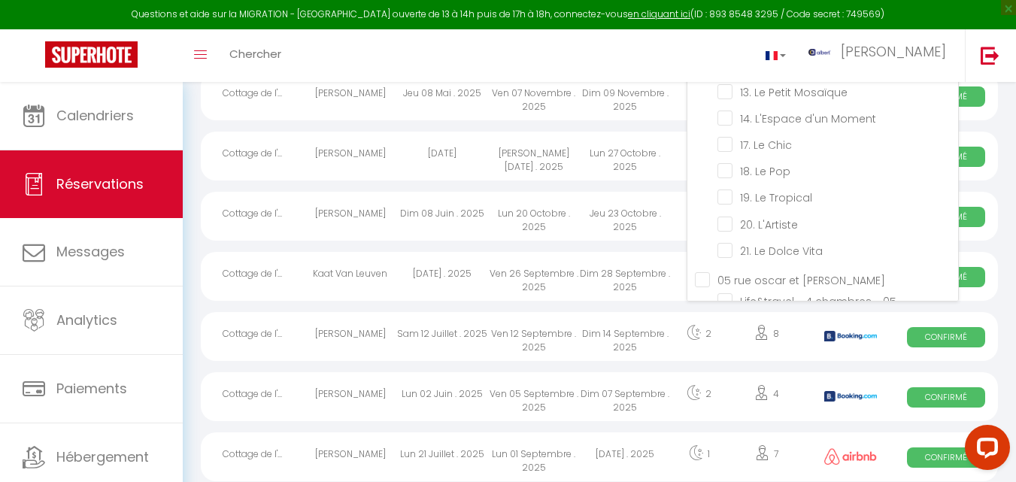
click at [726, 71] on input "10. L'Evasion" at bounding box center [837, 63] width 241 height 15
click at [553, 56] on div "Toggle menubar Chercher BUTTON albert Paramètres" at bounding box center [556, 55] width 895 height 53
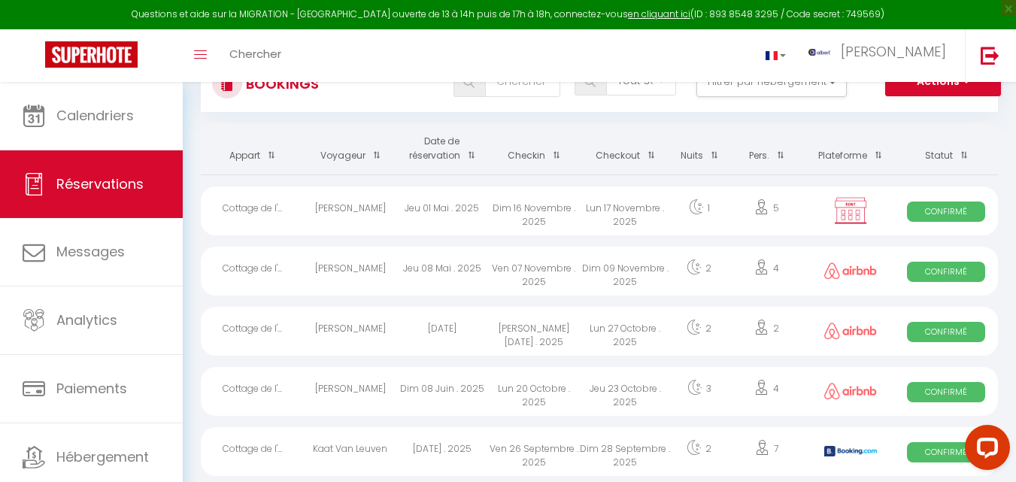
scroll to position [0, 0]
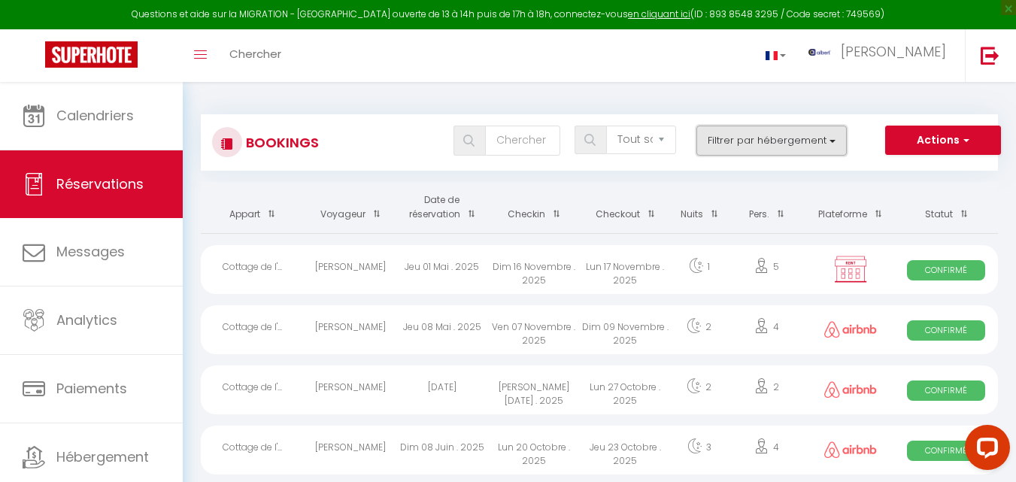
click at [727, 144] on button "Filtrer par hébergement" at bounding box center [771, 141] width 150 height 30
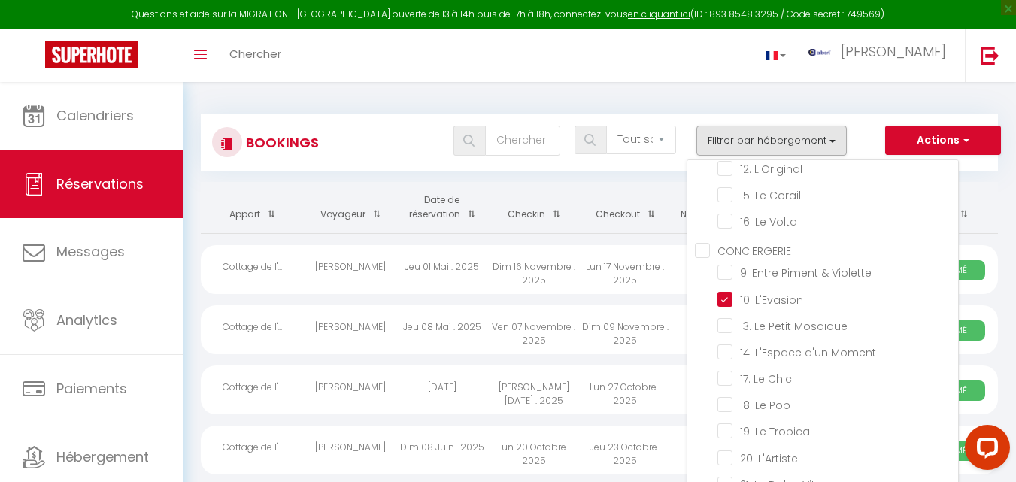
scroll to position [26330, 0]
